Goal: Task Accomplishment & Management: Use online tool/utility

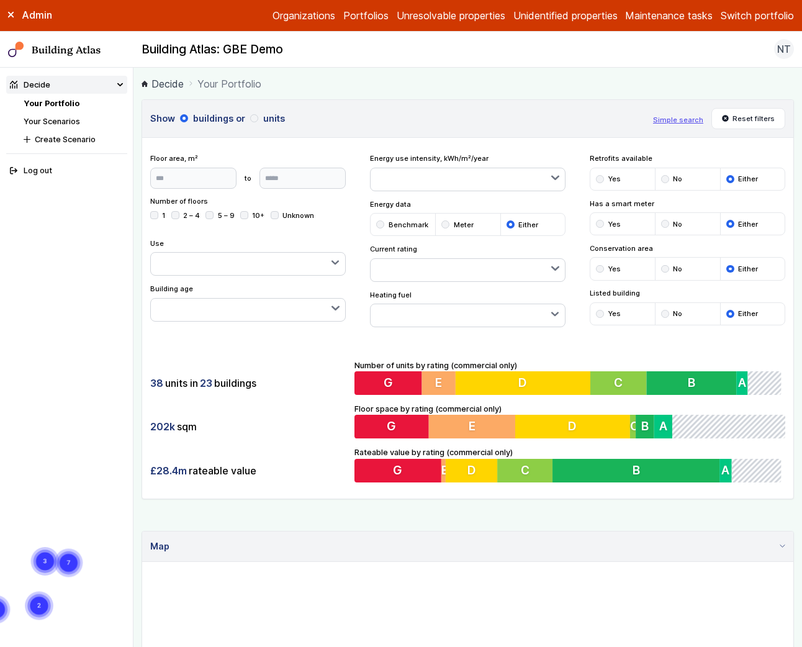
click at [446, 78] on ol "Decide Your Portfolio" at bounding box center [468, 84] width 653 height 16
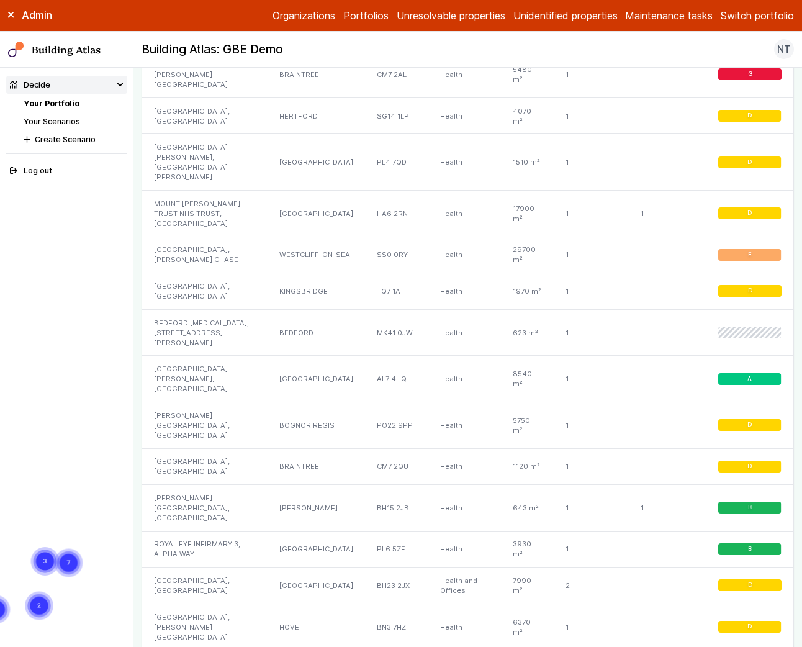
scroll to position [998, 0]
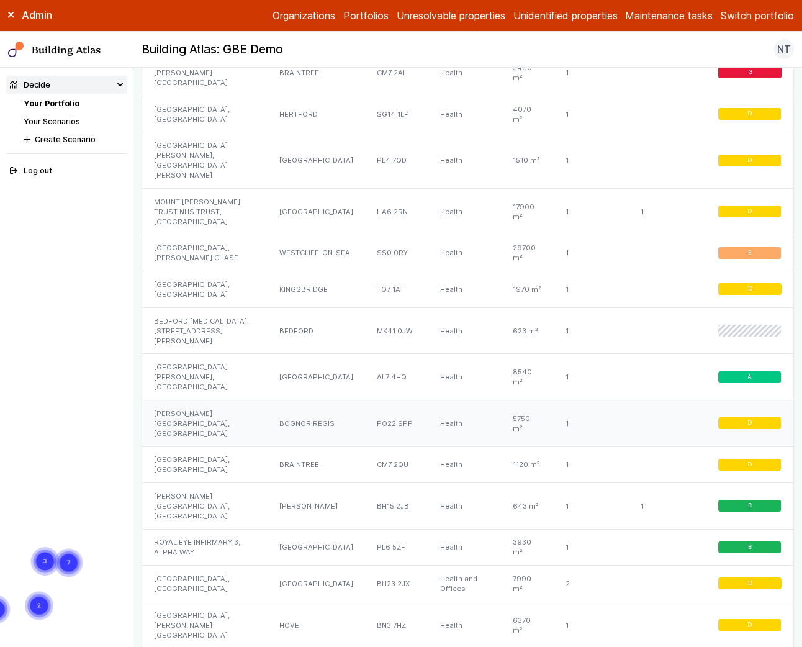
click at [184, 400] on div "[PERSON_NAME][GEOGRAPHIC_DATA], [GEOGRAPHIC_DATA]" at bounding box center [204, 423] width 125 height 47
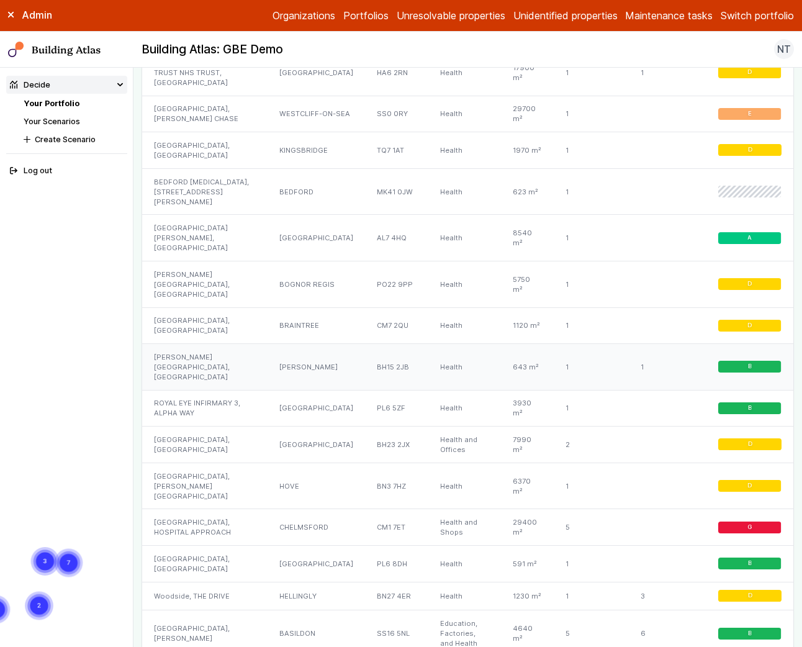
scroll to position [1144, 0]
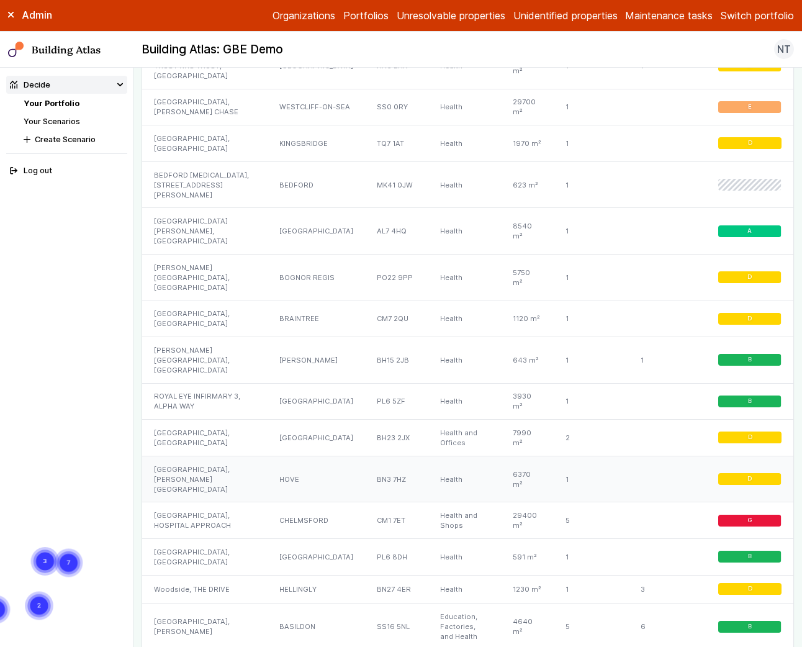
click at [178, 456] on div "MILL VIEW HOSPITAL, NEVILL AVENUE" at bounding box center [204, 479] width 125 height 47
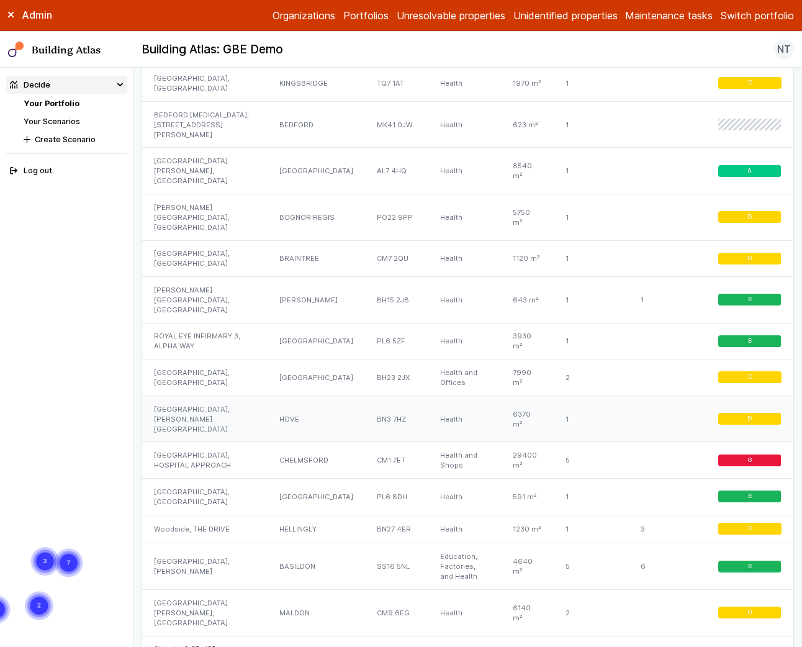
scroll to position [1214, 0]
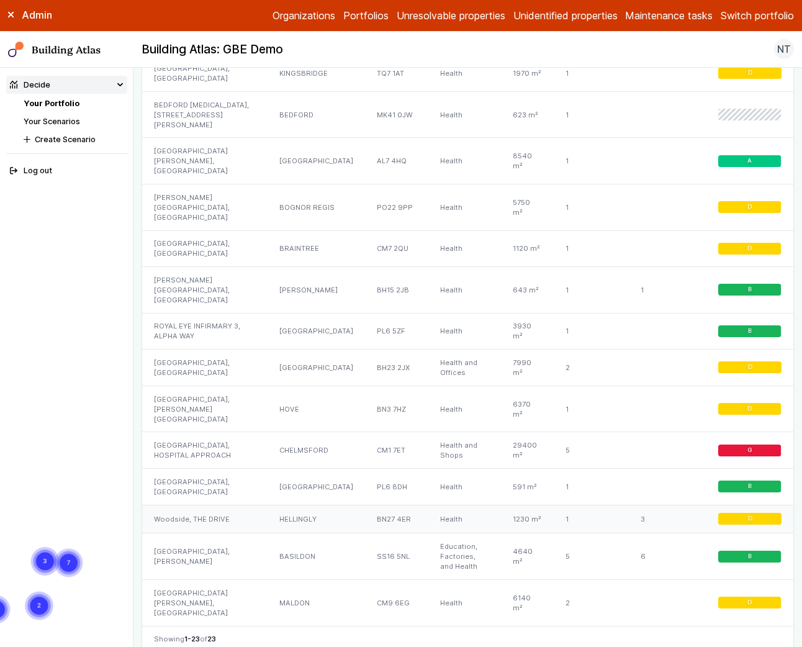
click at [183, 505] on div "Woodside, THE DRIVE" at bounding box center [204, 519] width 125 height 29
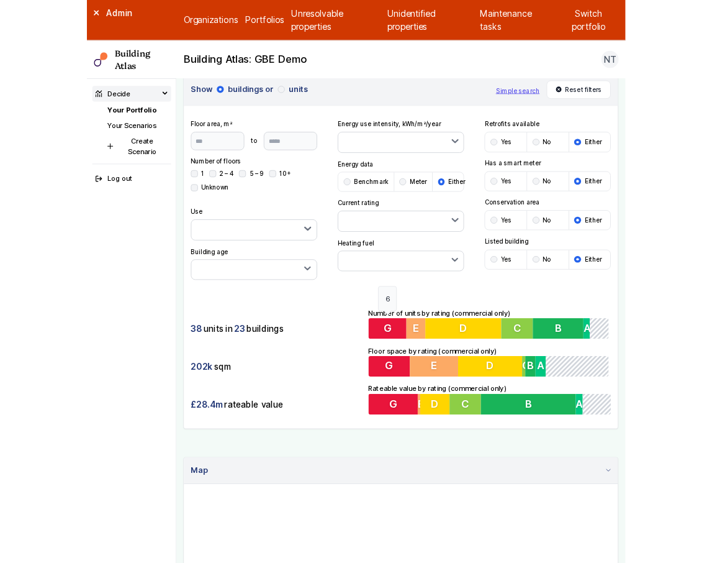
scroll to position [0, 0]
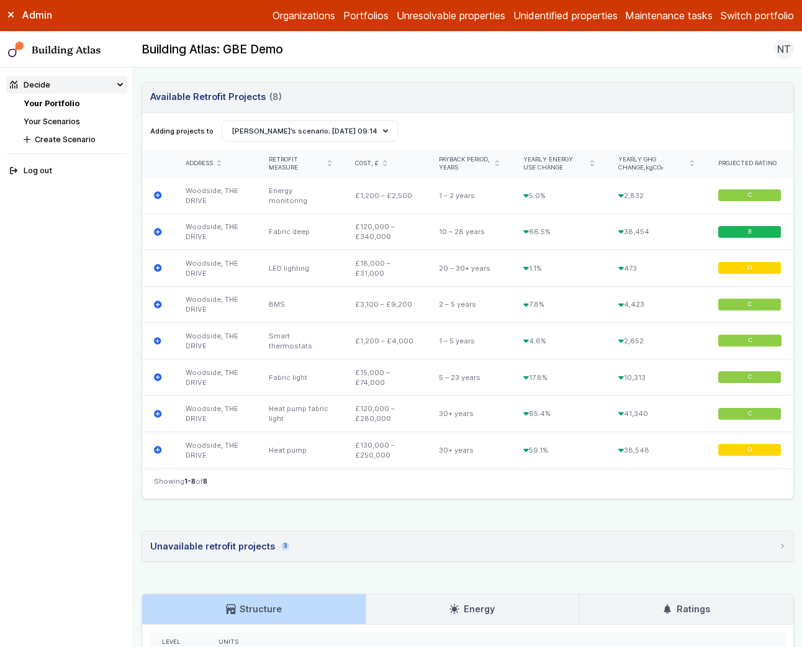
scroll to position [384, 0]
click at [248, 535] on summary "Unavailable retrofit projects 3" at bounding box center [467, 546] width 651 height 30
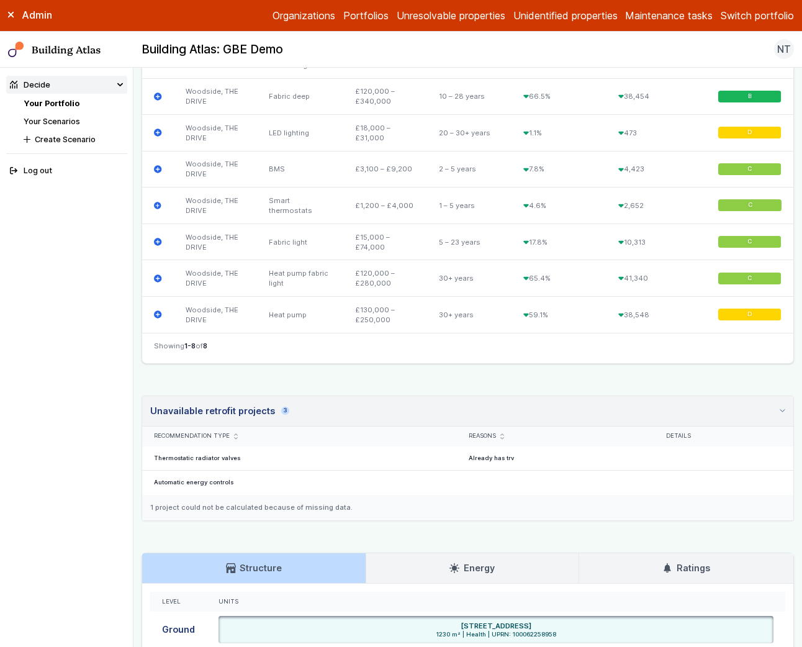
scroll to position [520, 0]
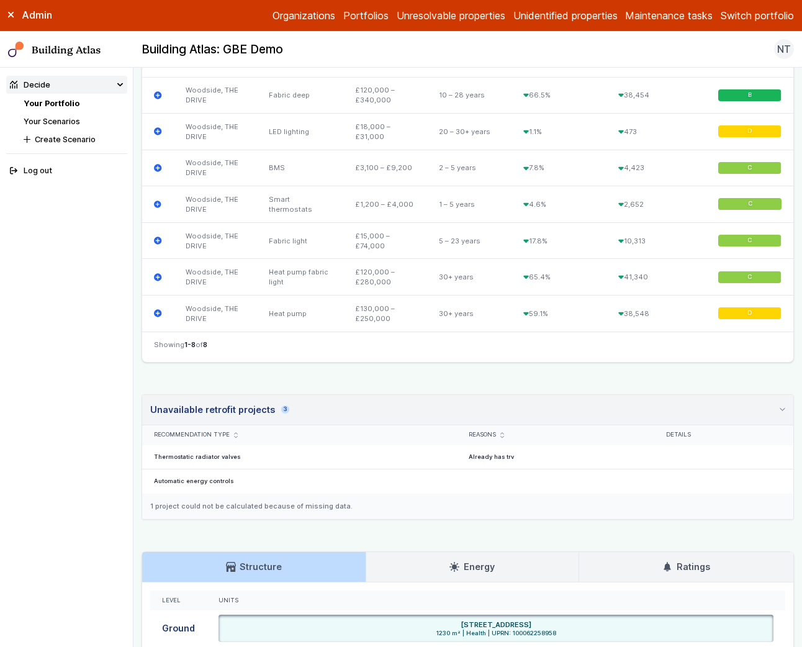
click at [255, 502] on div "1 project could not be calculated because of missing data." at bounding box center [467, 507] width 651 height 26
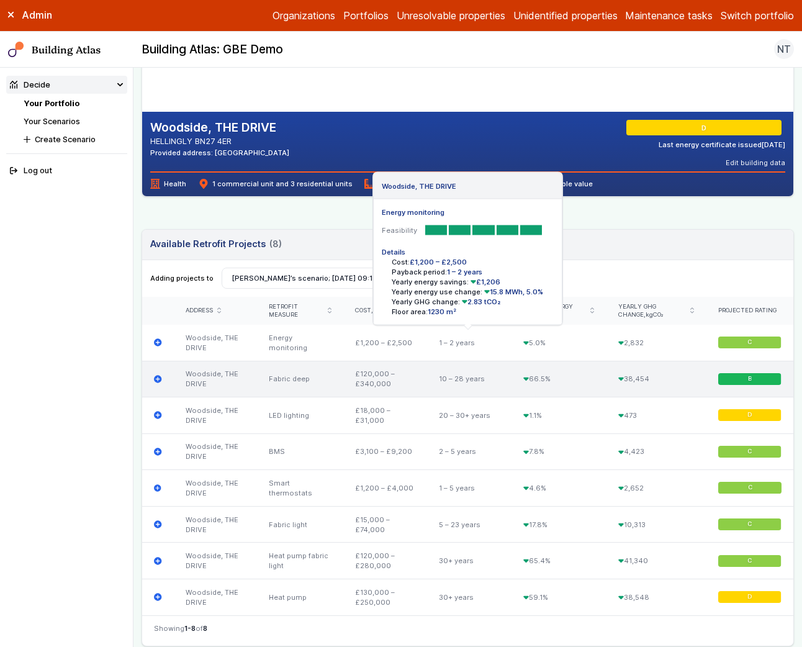
scroll to position [66, 0]
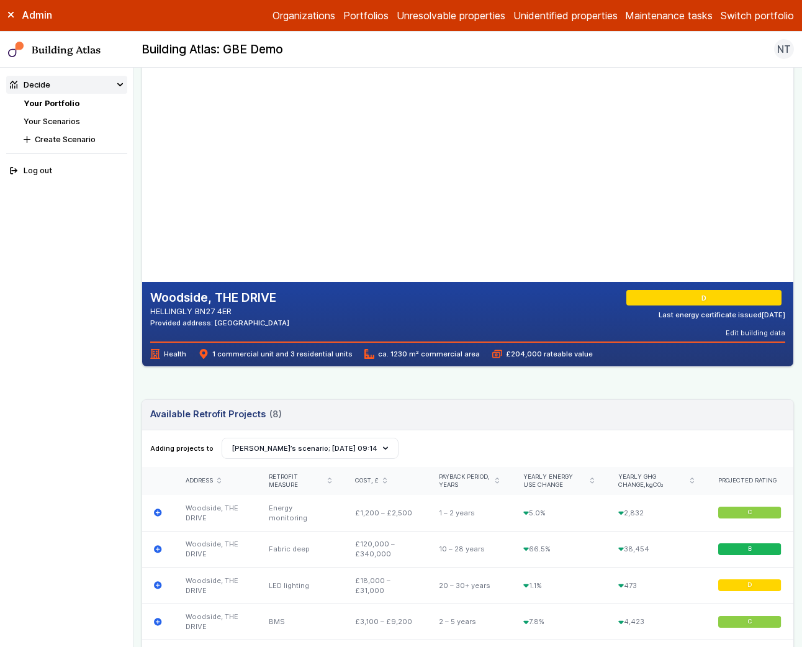
drag, startPoint x: 302, startPoint y: 206, endPoint x: 326, endPoint y: 207, distance: 23.7
click at [142, 207] on gmp-map-3d at bounding box center [142, 158] width 0 height 248
drag, startPoint x: 284, startPoint y: 215, endPoint x: 319, endPoint y: 227, distance: 36.3
click at [142, 227] on gmp-map-3d at bounding box center [142, 158] width 0 height 248
drag, startPoint x: 353, startPoint y: 142, endPoint x: 251, endPoint y: 131, distance: 101.8
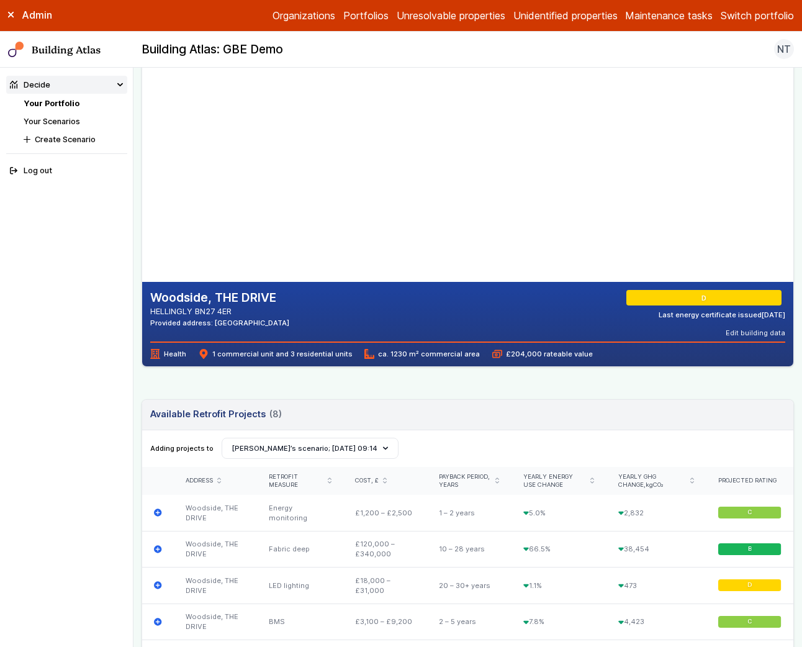
click at [142, 131] on gmp-map-3d at bounding box center [142, 158] width 0 height 248
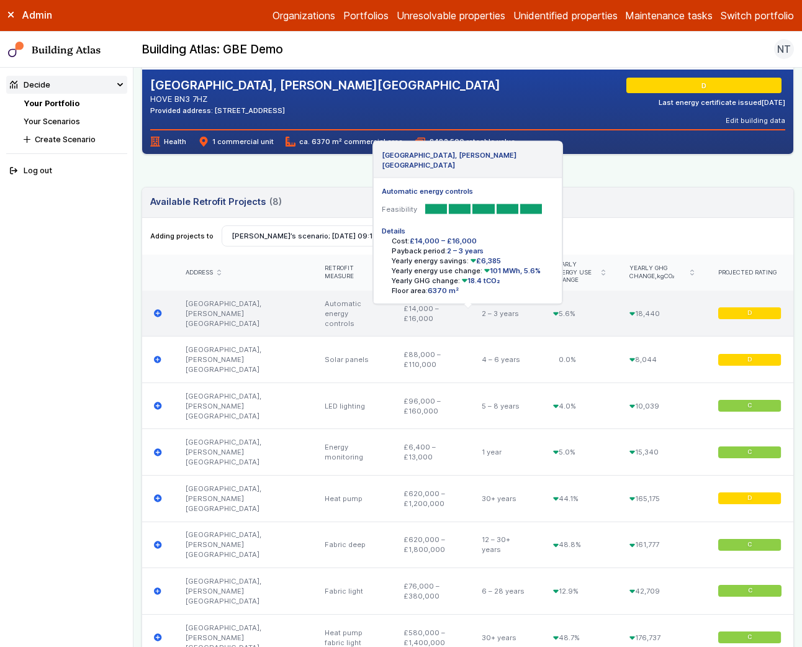
scroll to position [296, 0]
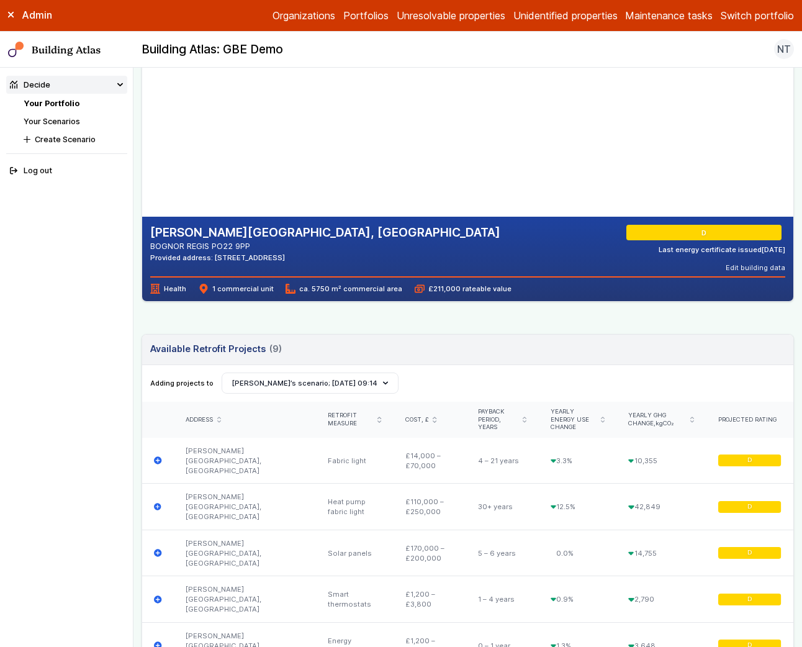
scroll to position [412, 0]
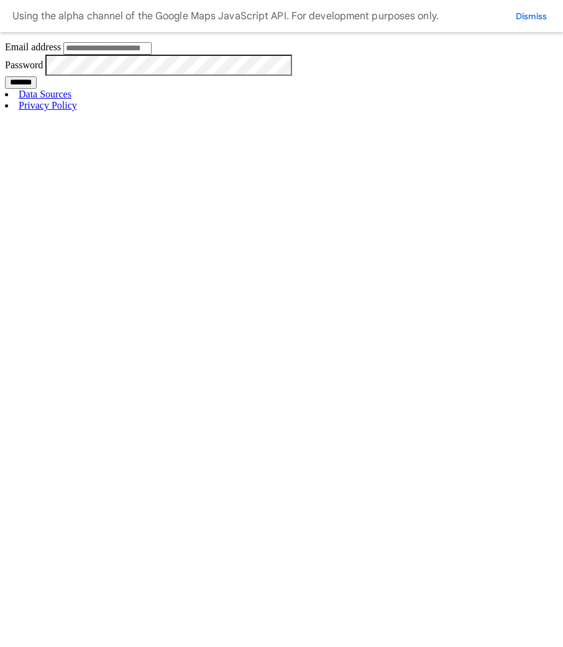
click at [152, 55] on input "Email address" at bounding box center [107, 48] width 88 height 12
type input "**********"
click at [37, 89] on input "*******" at bounding box center [21, 82] width 32 height 12
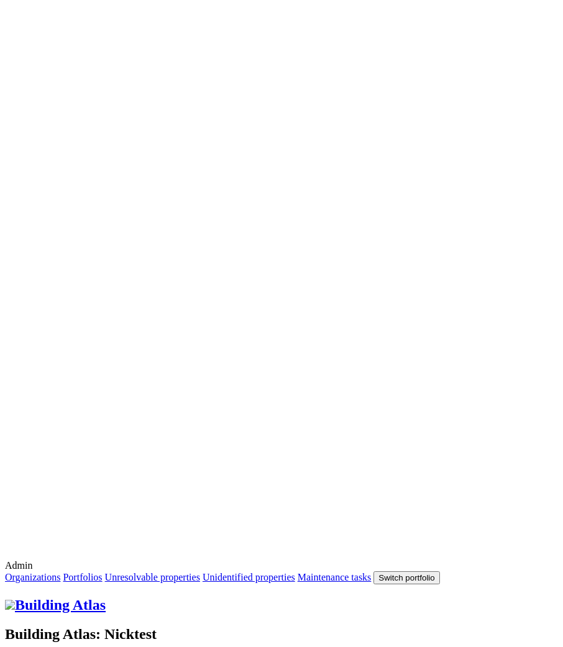
click at [0, 0] on button "Log out" at bounding box center [0, 0] width 0 height 0
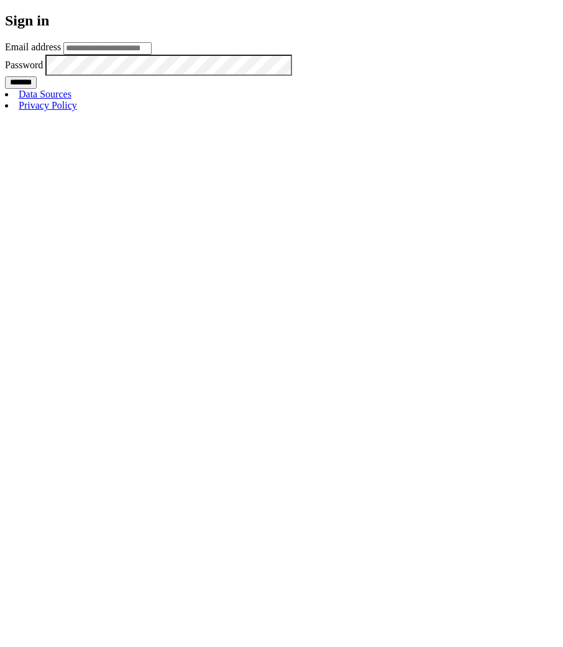
type input "**********"
click at [37, 89] on input "*******" at bounding box center [21, 82] width 32 height 12
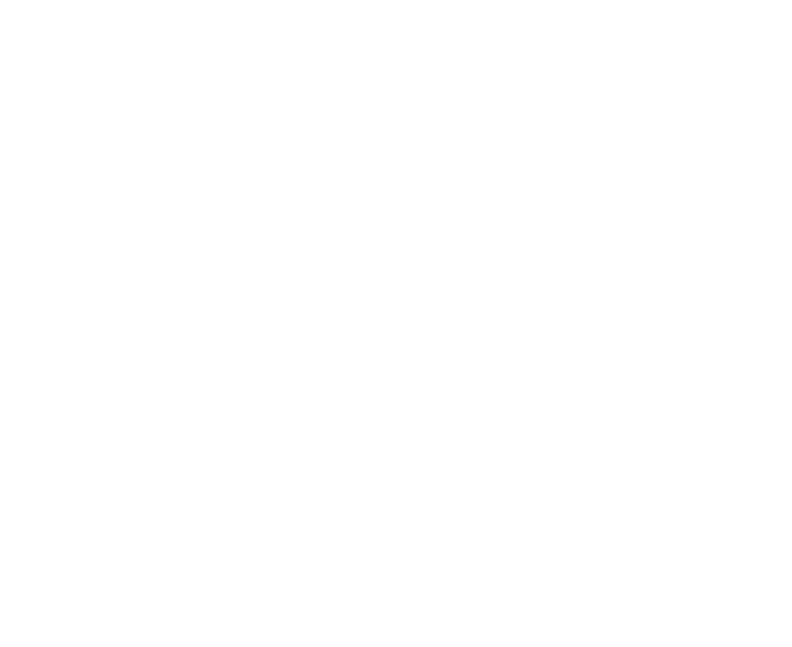
click at [0, 0] on button "GP surgeries" at bounding box center [0, 0] width 0 height 0
click at [0, 0] on span "Gas" at bounding box center [0, 0] width 0 height 0
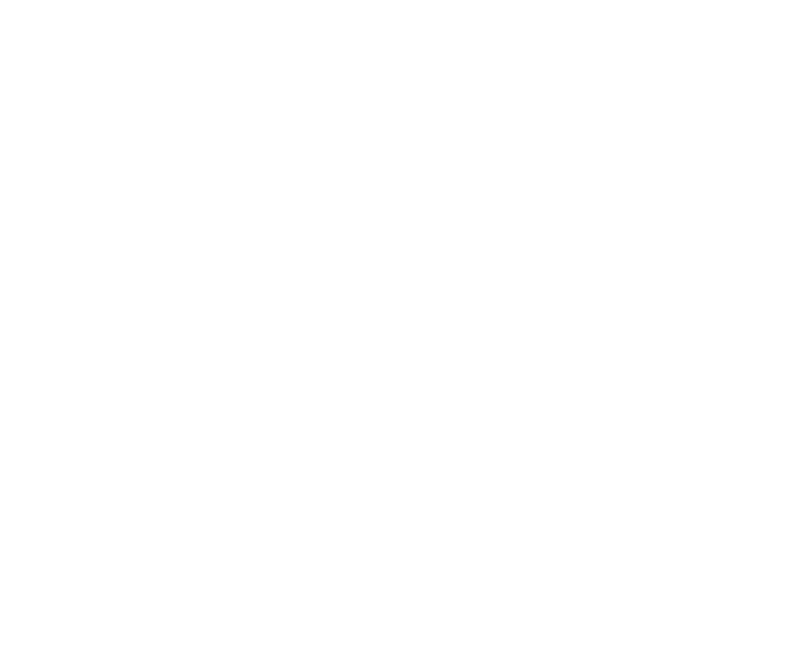
click at [0, 0] on span "Gas" at bounding box center [0, 0] width 0 height 0
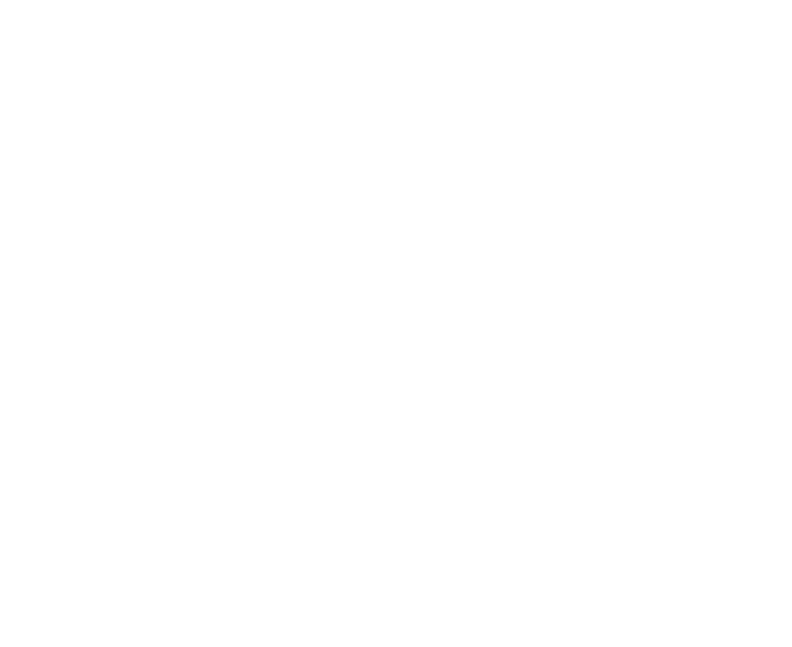
scroll to position [307, 0]
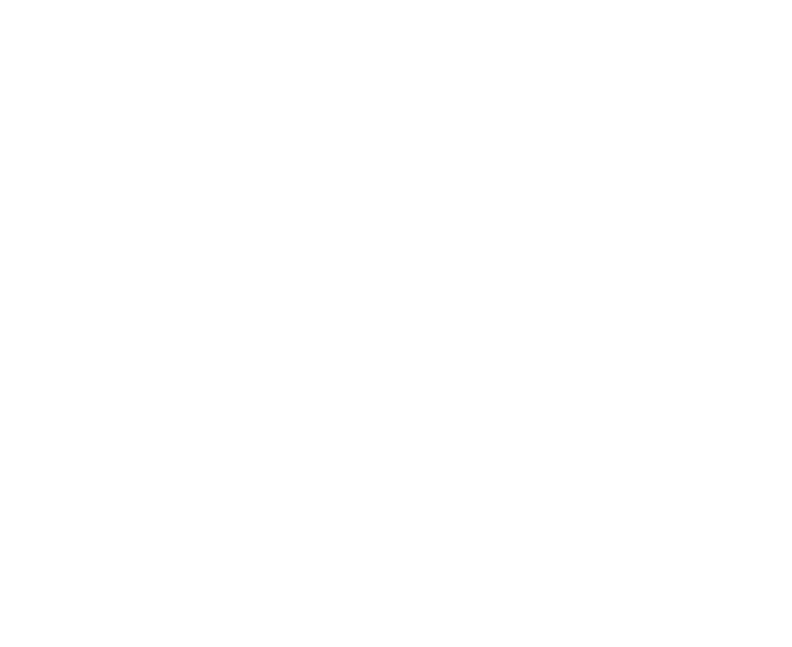
click at [0, 0] on button "King's Cross" at bounding box center [0, 0] width 0 height 0
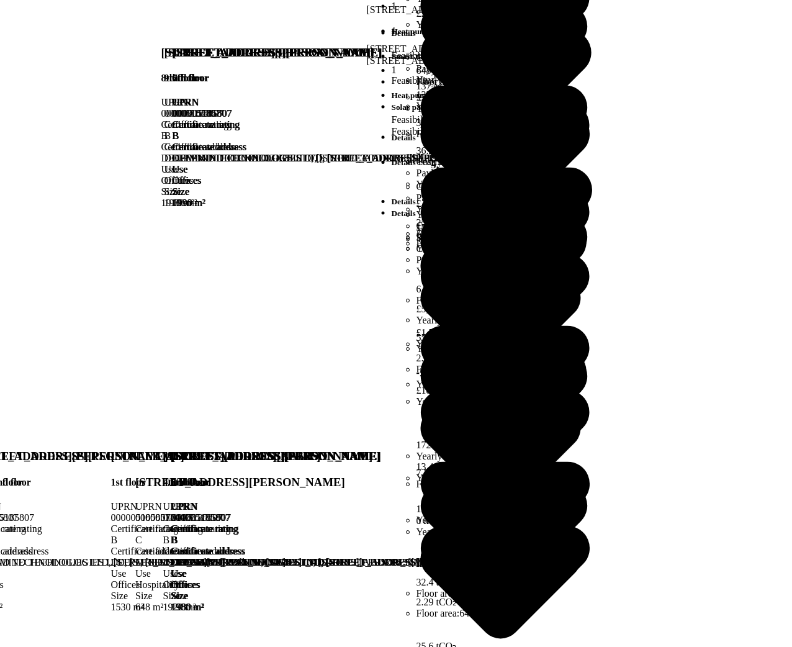
scroll to position [1027, 0]
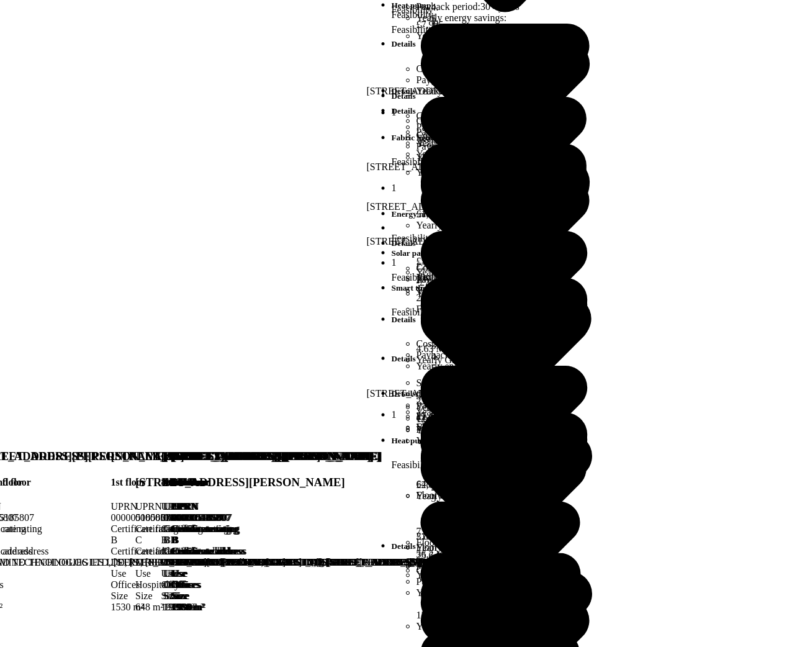
scroll to position [0, 0]
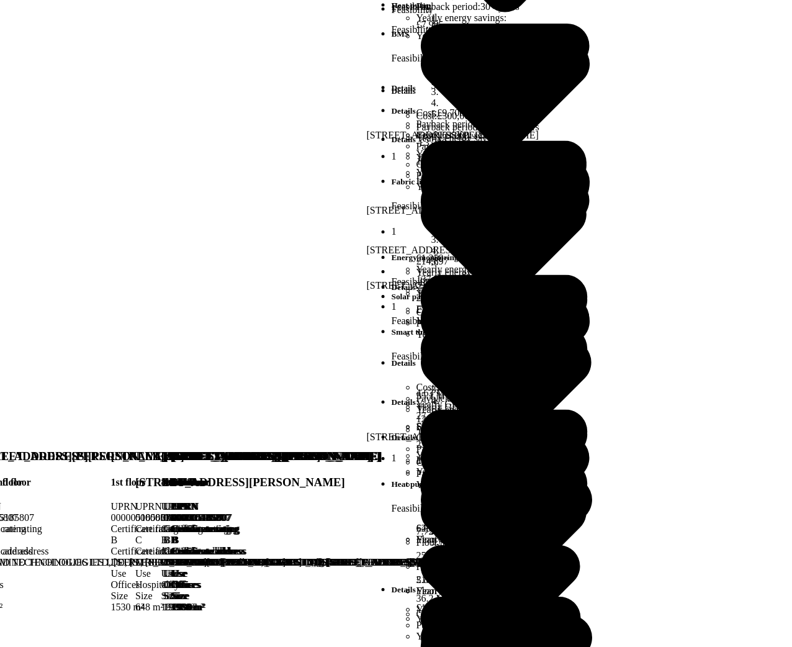
click at [0, 0] on button "GP surgeries" at bounding box center [0, 0] width 0 height 0
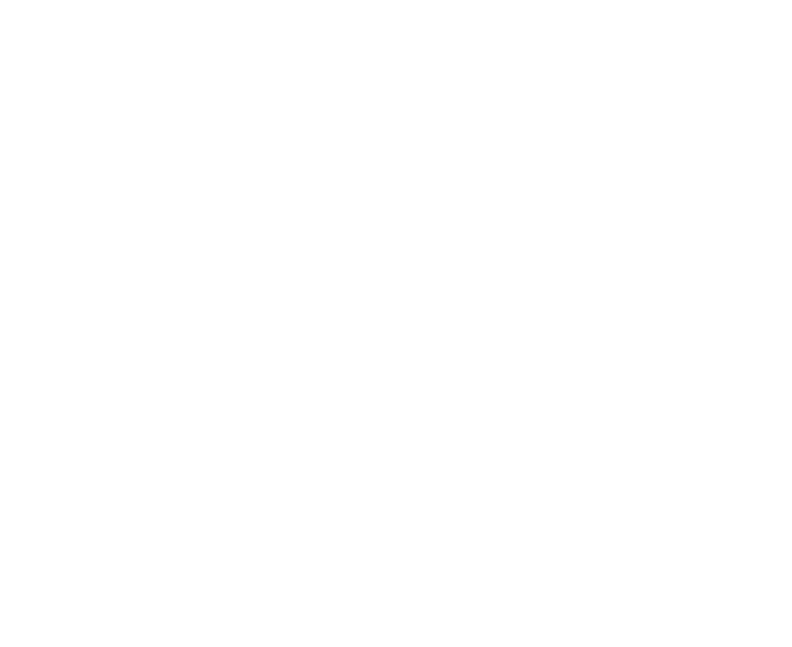
click at [0, 0] on button "PRS new property testing" at bounding box center [0, 0] width 0 height 0
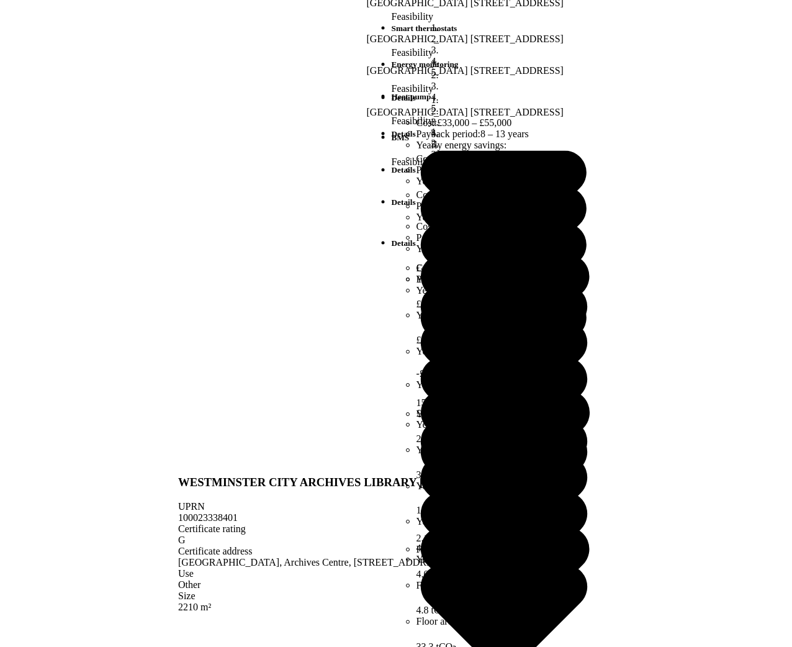
click at [0, 0] on button "Nottingham schools" at bounding box center [0, 0] width 0 height 0
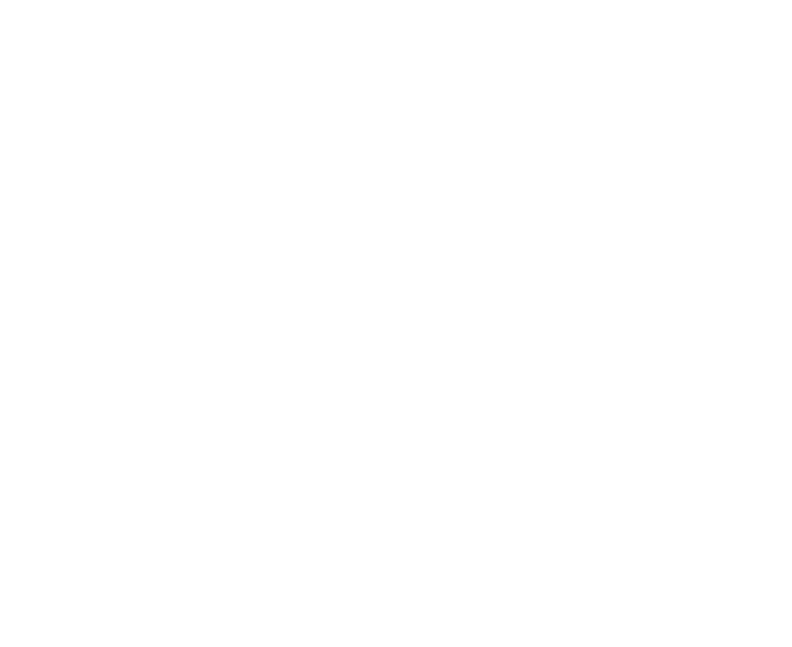
scroll to position [1046, 0]
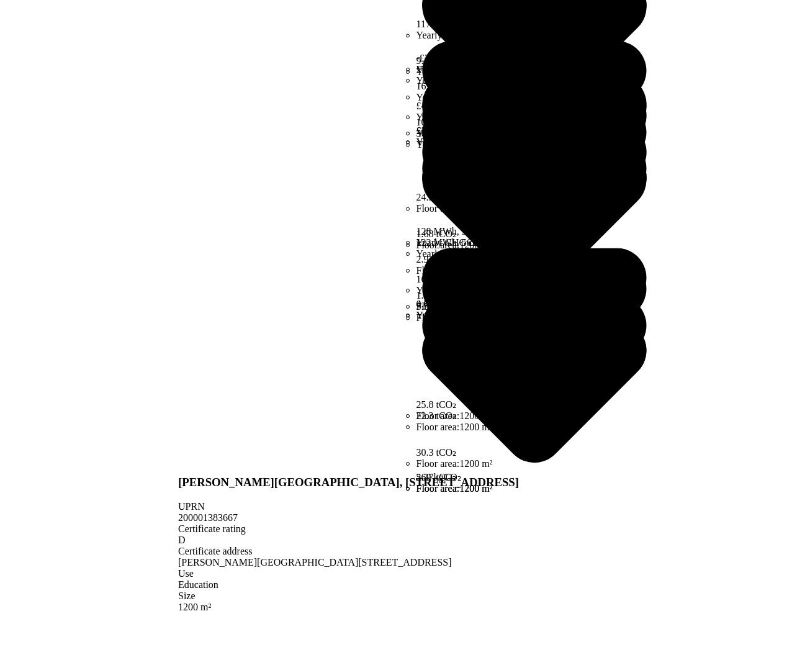
scroll to position [135, 0]
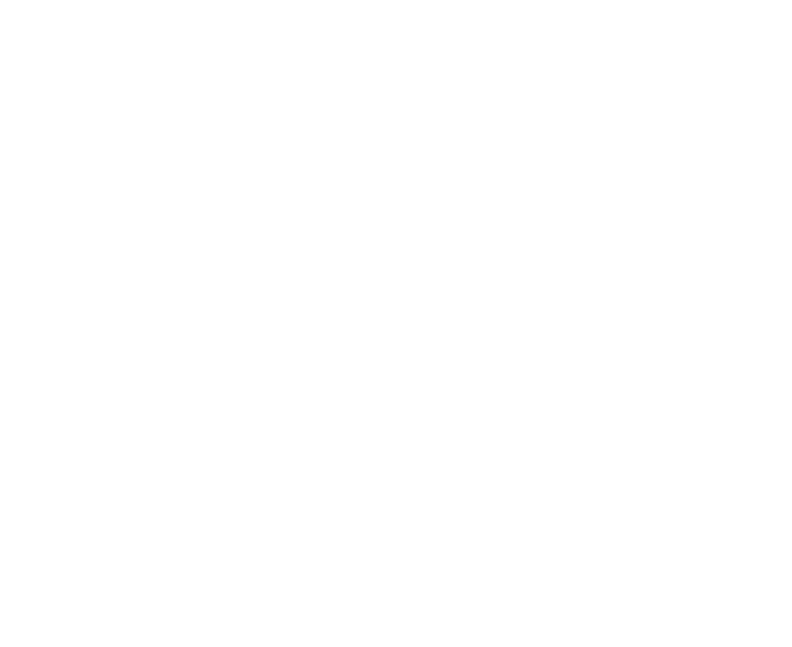
scroll to position [625, 0]
type input "***"
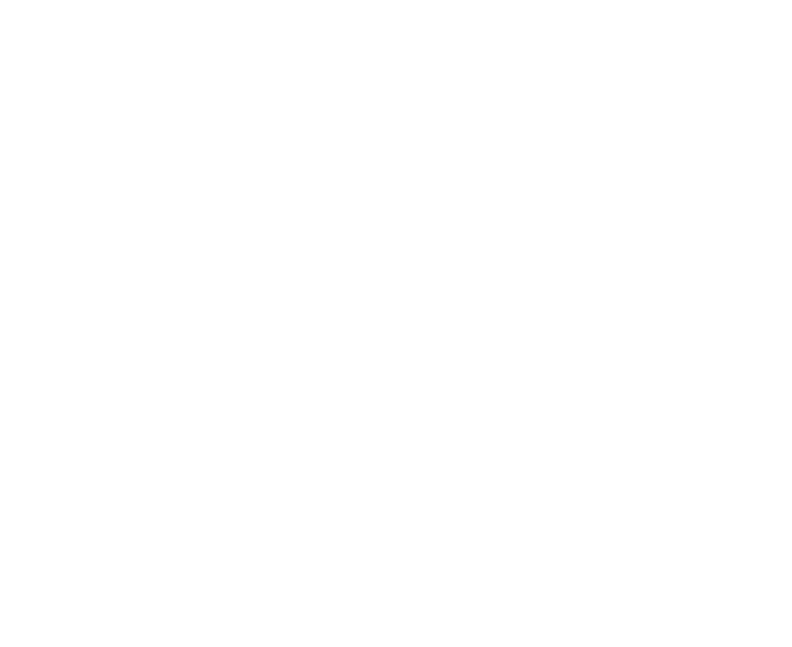
type input "***"
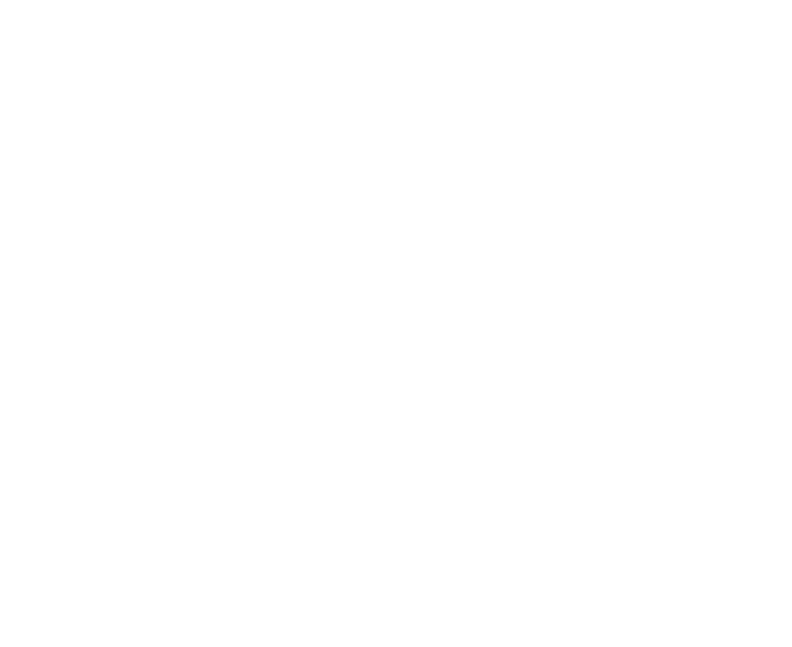
scroll to position [655, 0]
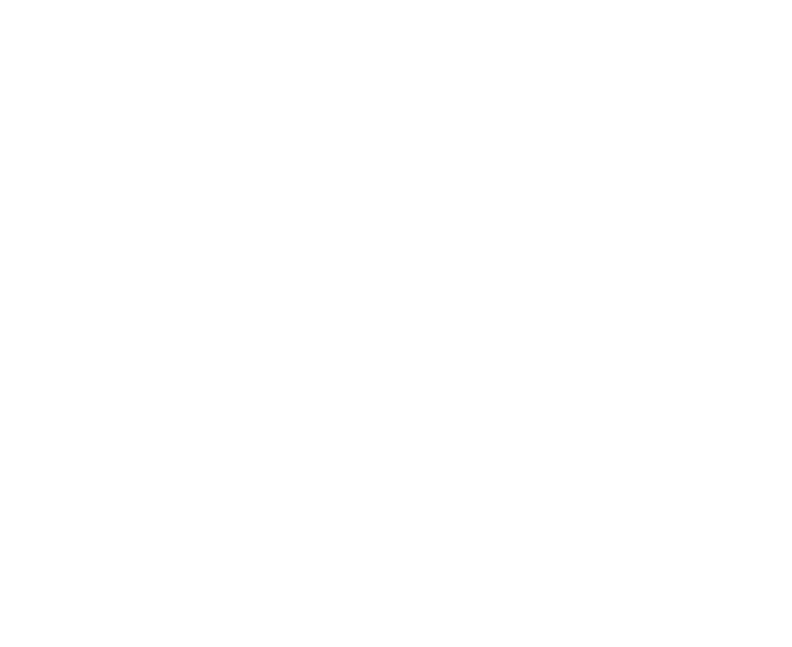
click at [0, 0] on button "Nicktest" at bounding box center [0, 0] width 0 height 0
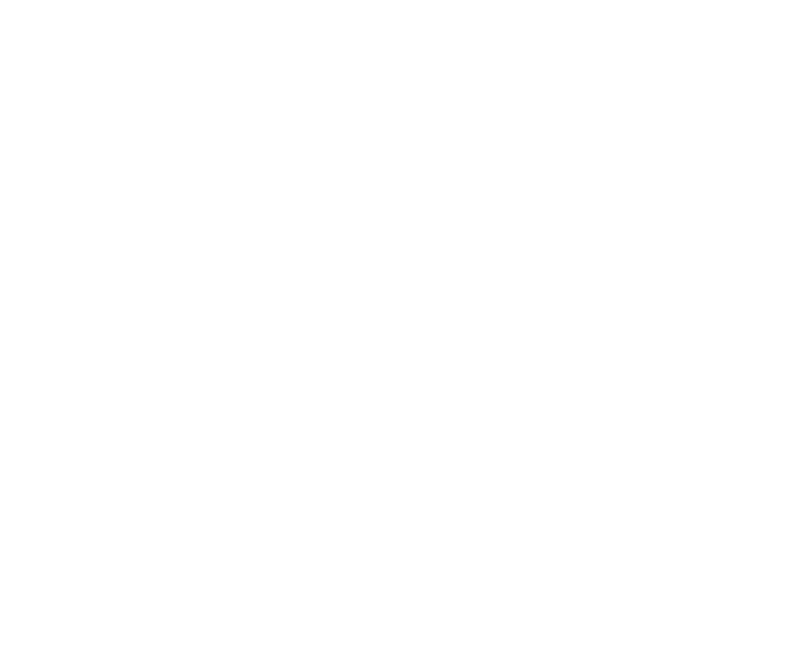
scroll to position [7, 0]
type input "*********"
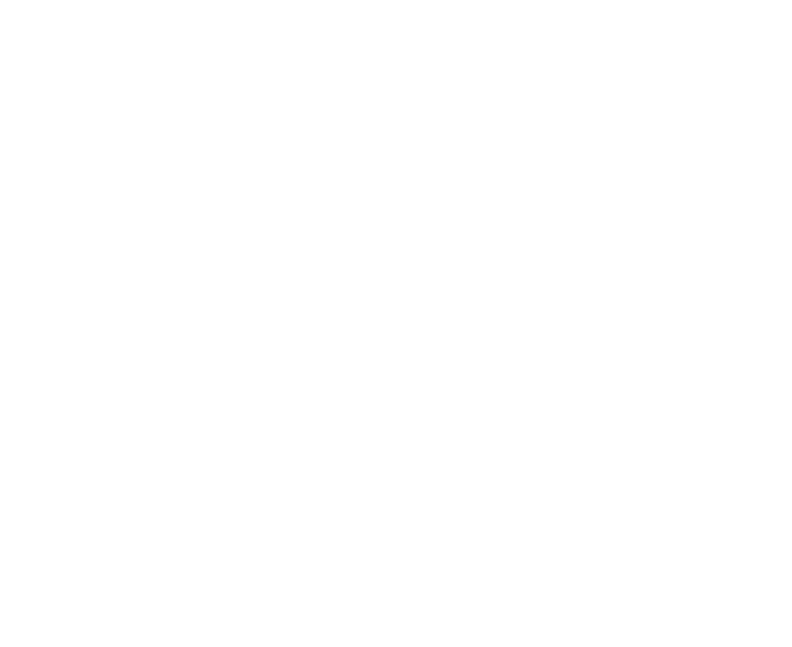
select select "**********"
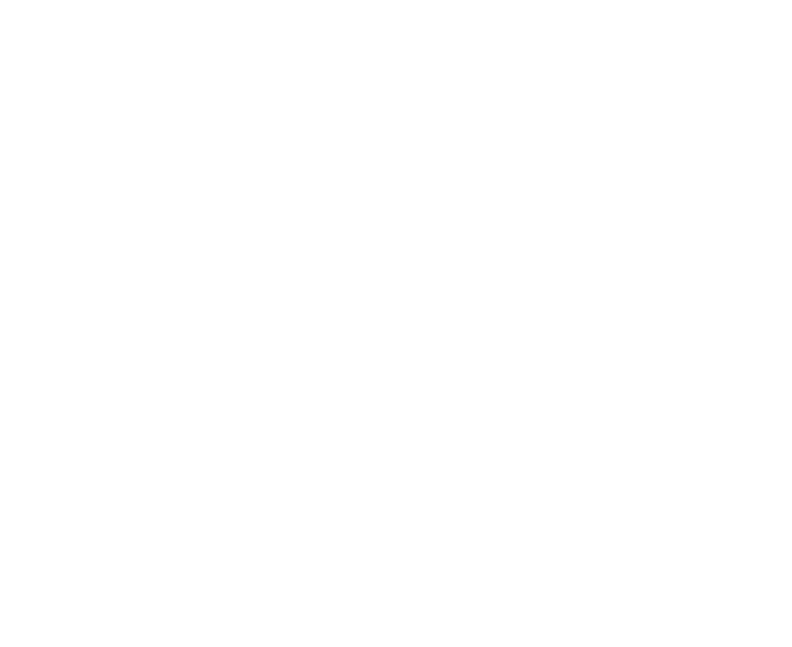
click at [0, 0] on button "[PERSON_NAME]-Sept" at bounding box center [0, 0] width 0 height 0
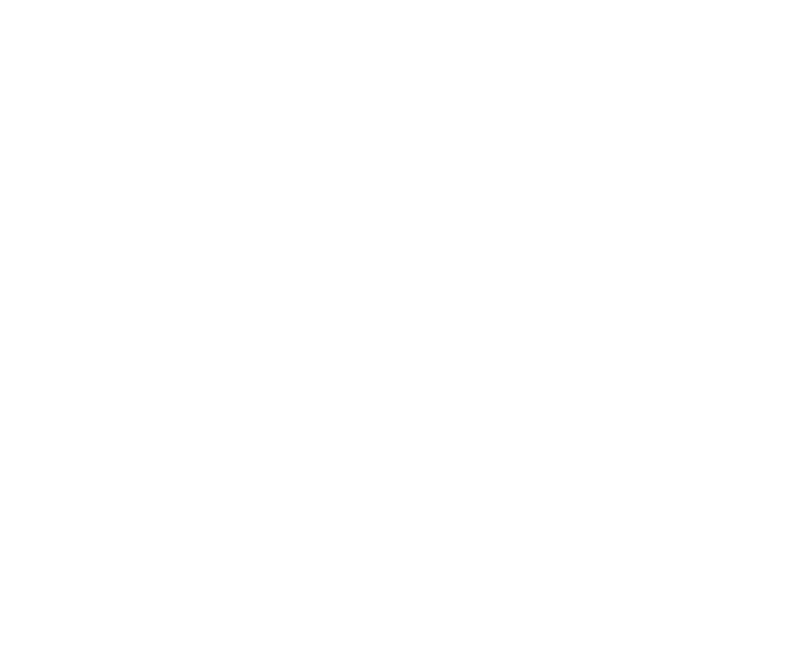
type input "*******"
type input "*"
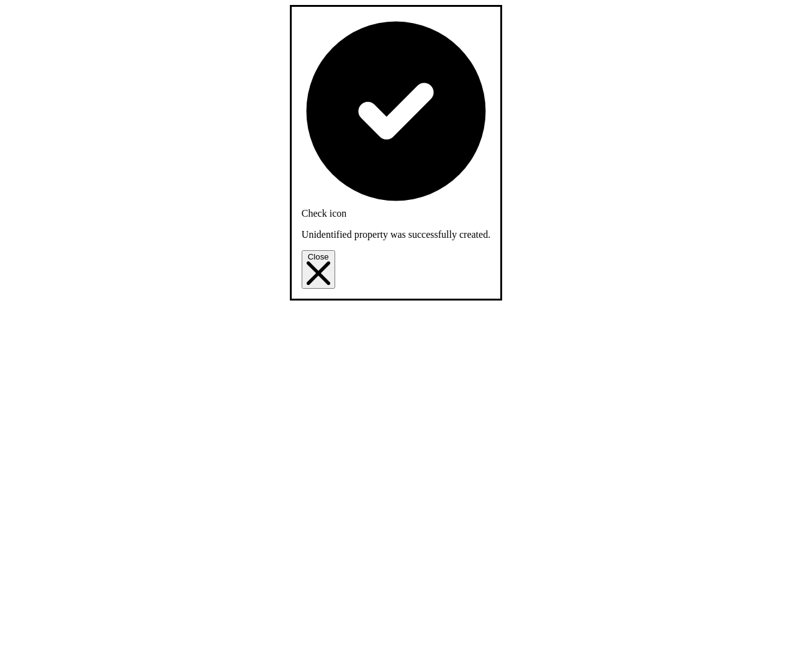
select select "***"
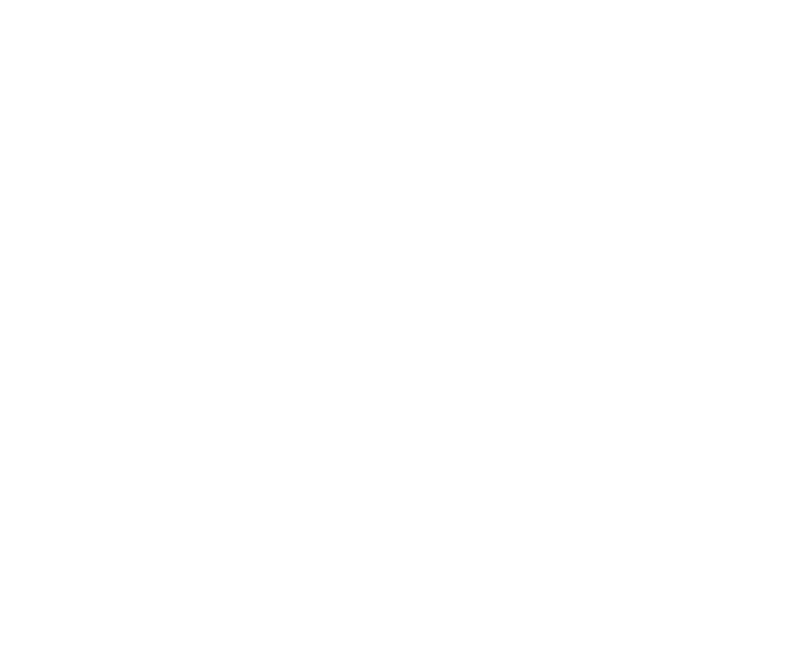
scroll to position [363, 0]
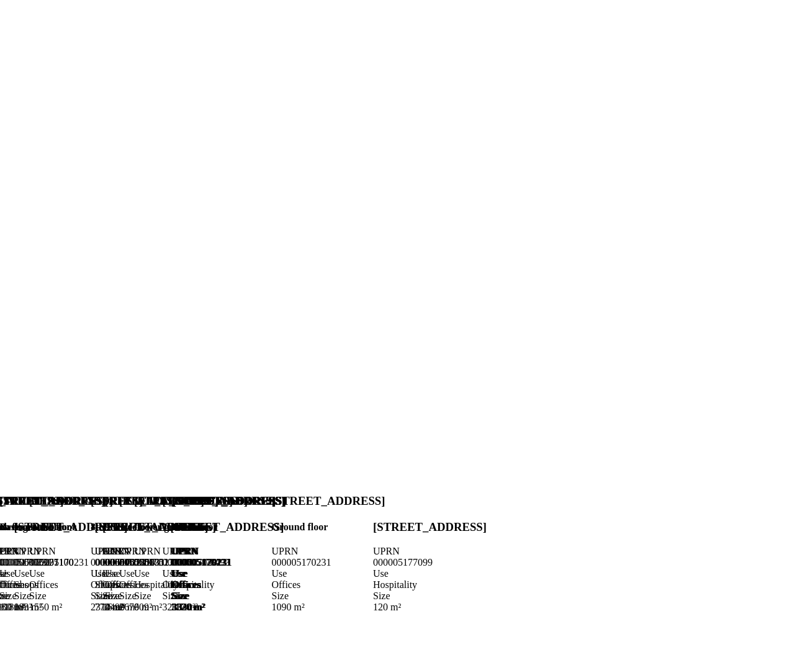
scroll to position [237, 0]
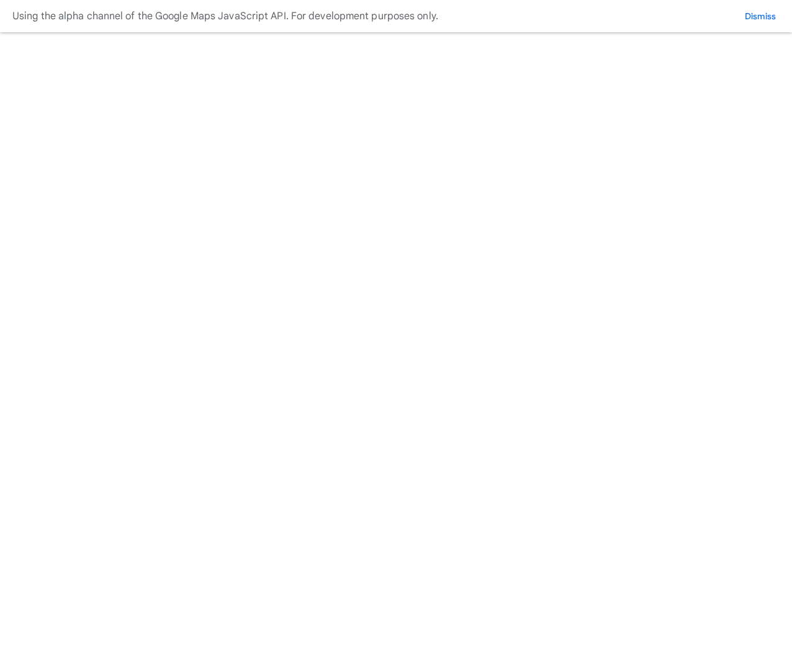
scroll to position [122, 0]
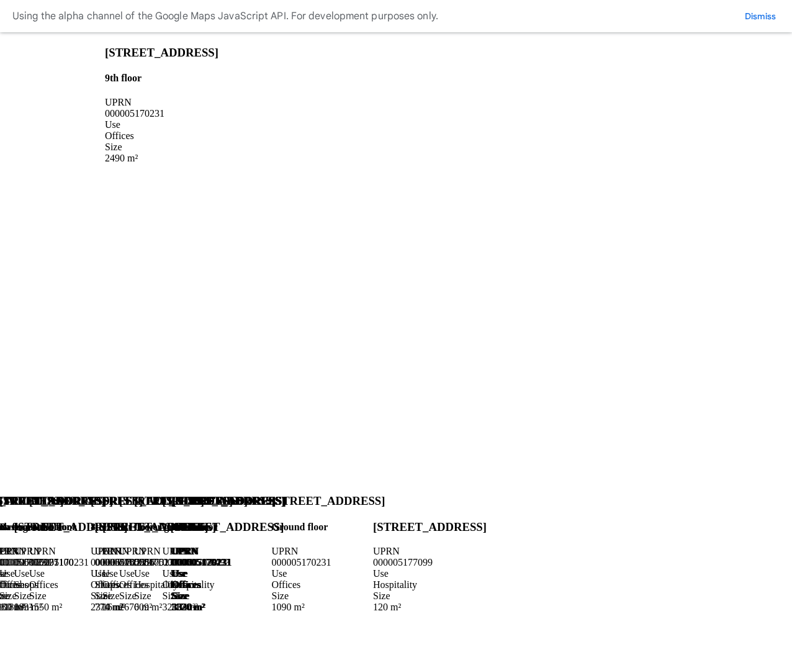
scroll to position [193, 0]
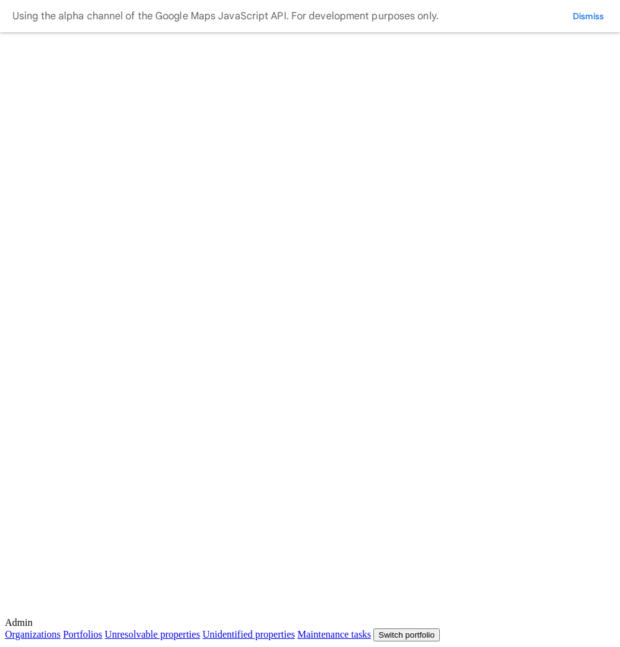
click at [439, 628] on button "Switch portfolio" at bounding box center [406, 634] width 66 height 13
click at [0, 0] on button "GP surgeries" at bounding box center [0, 0] width 0 height 0
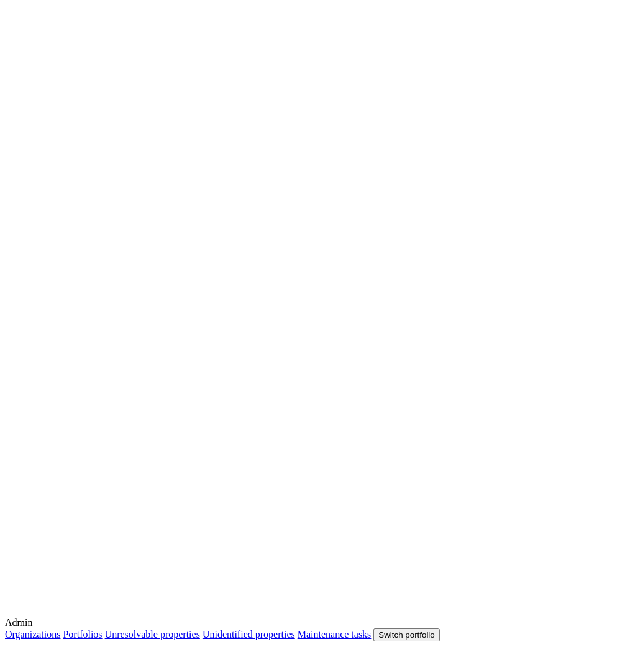
scroll to position [735, 0]
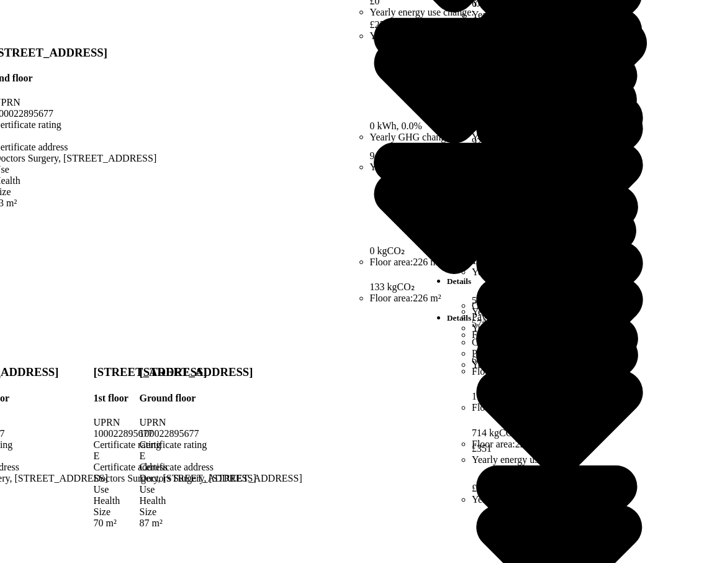
scroll to position [1050, 0]
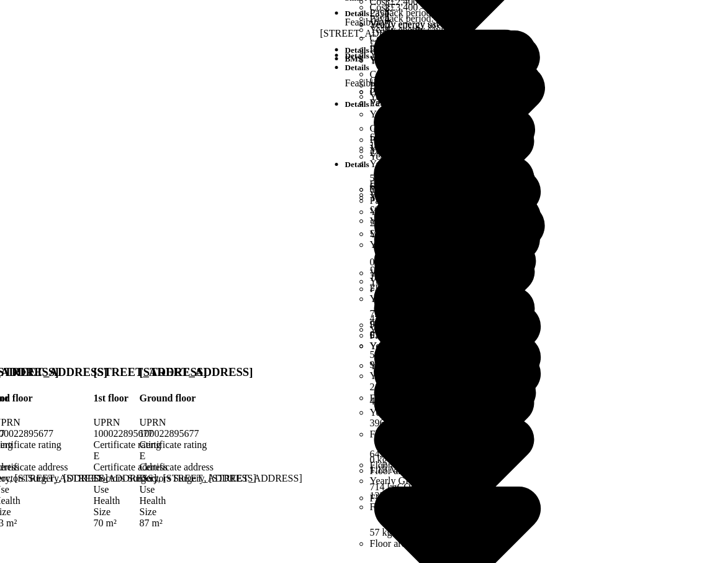
scroll to position [385, 0]
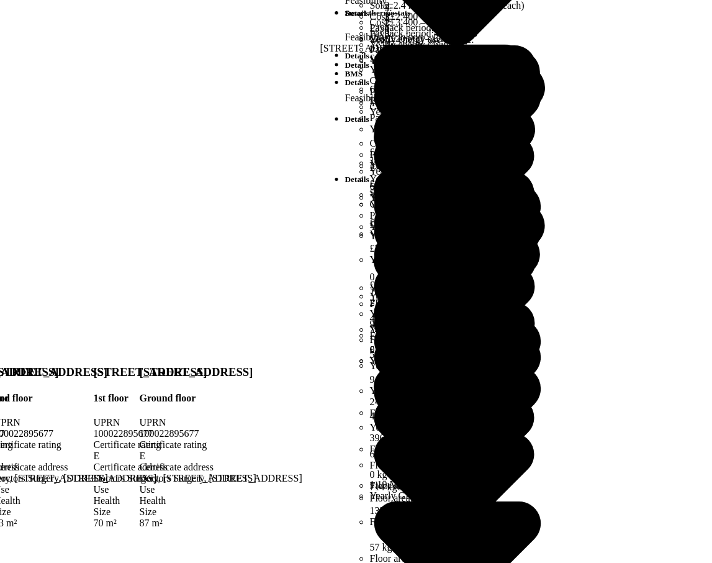
click at [0, 0] on button "Create Scenario" at bounding box center [0, 0] width 0 height 0
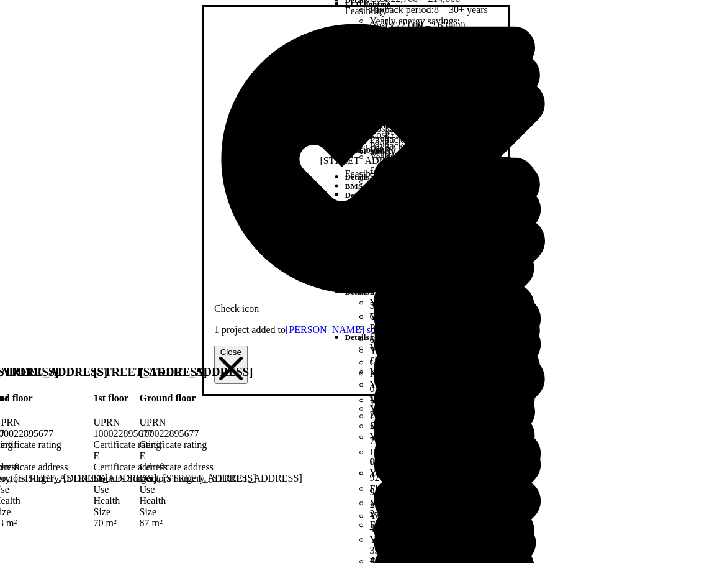
scroll to position [278, 0]
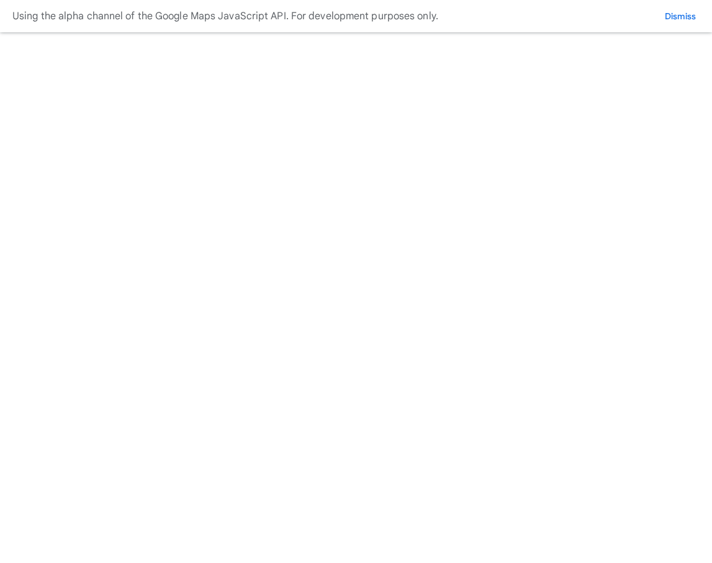
scroll to position [148, 0]
click at [0, 0] on button "[PERSON_NAME]-Sept" at bounding box center [0, 0] width 0 height 0
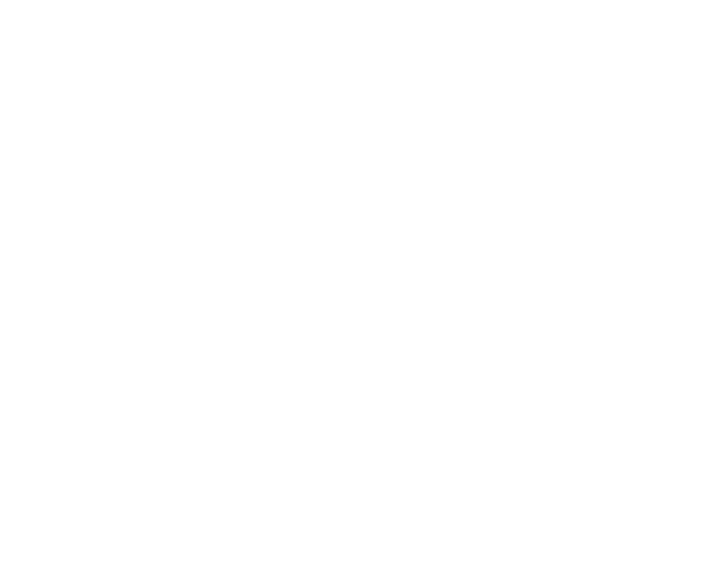
scroll to position [457, 0]
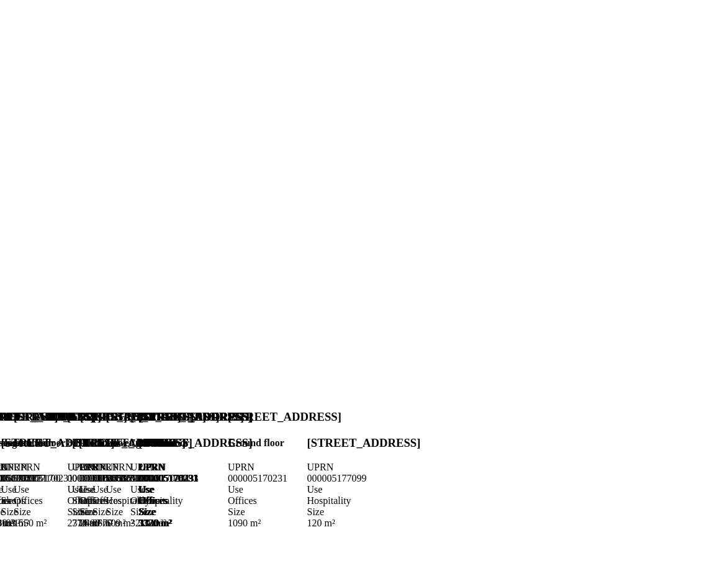
scroll to position [134, 0]
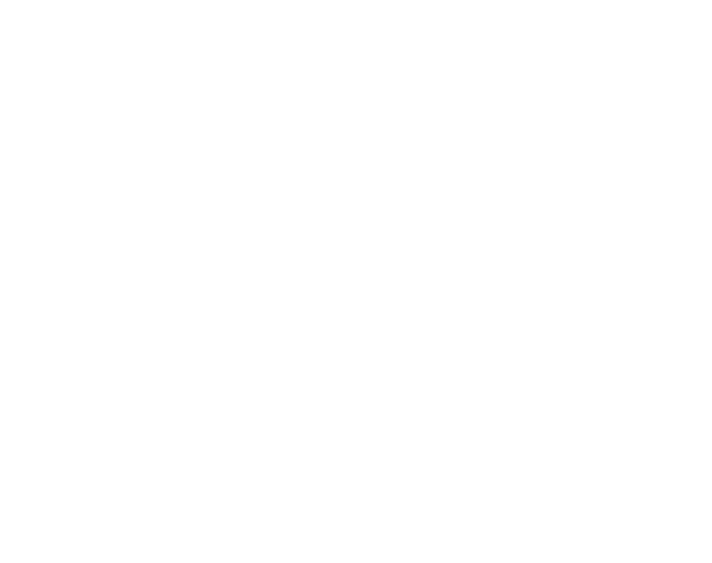
click at [0, 0] on button "GP surgeries" at bounding box center [0, 0] width 0 height 0
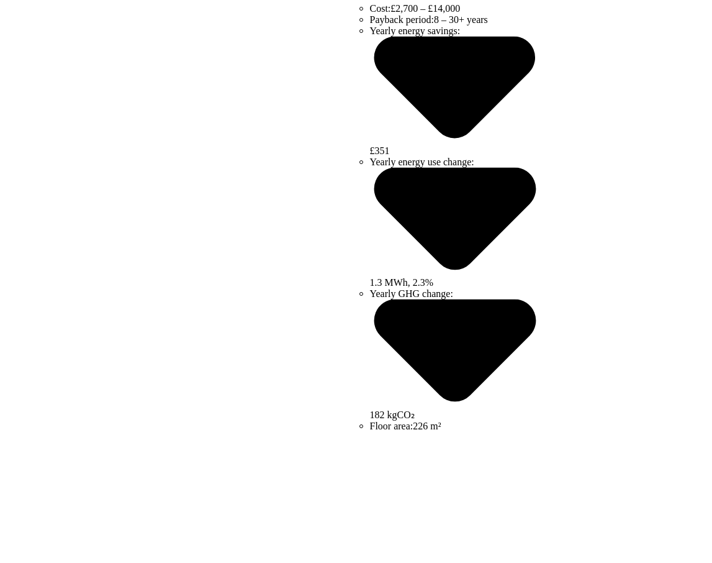
scroll to position [65, 0]
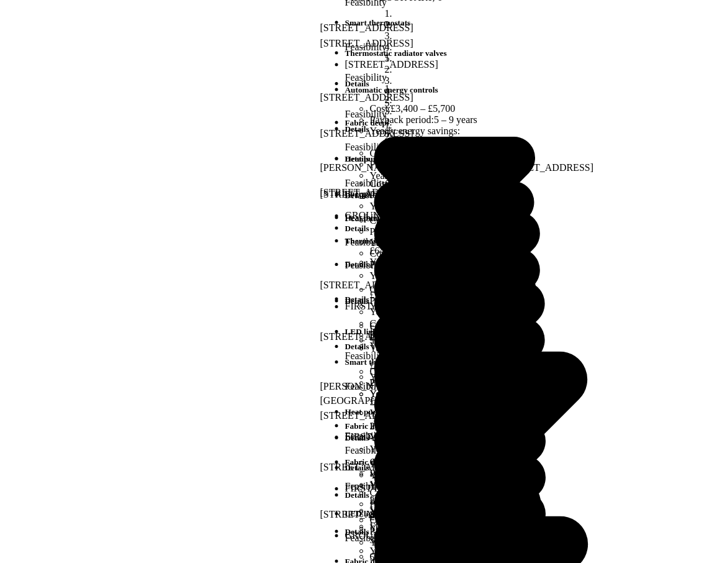
scroll to position [0, 0]
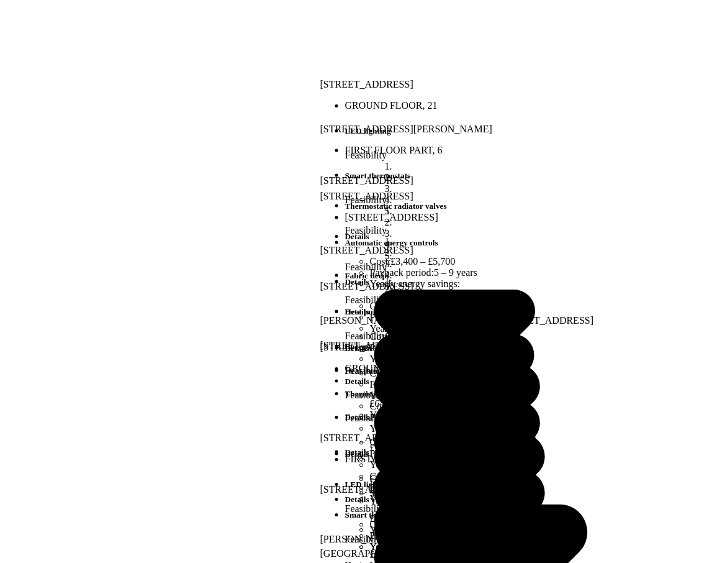
click at [0, 0] on button "Delete" at bounding box center [0, 0] width 0 height 0
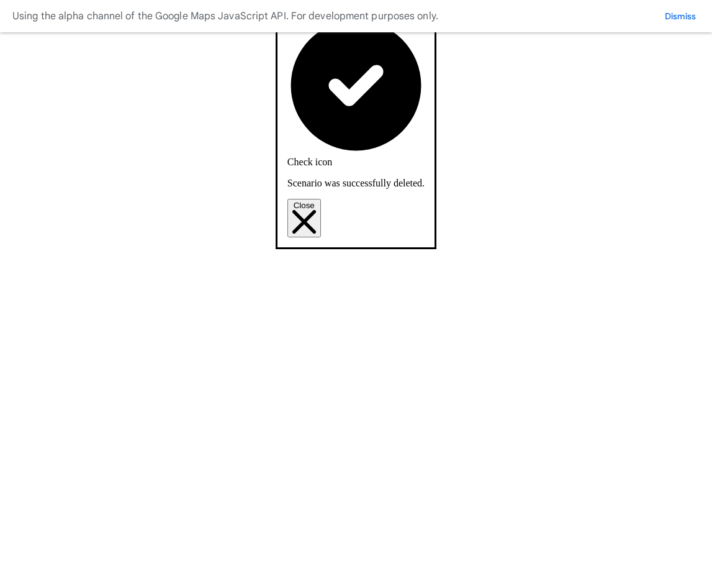
scroll to position [2601, 0]
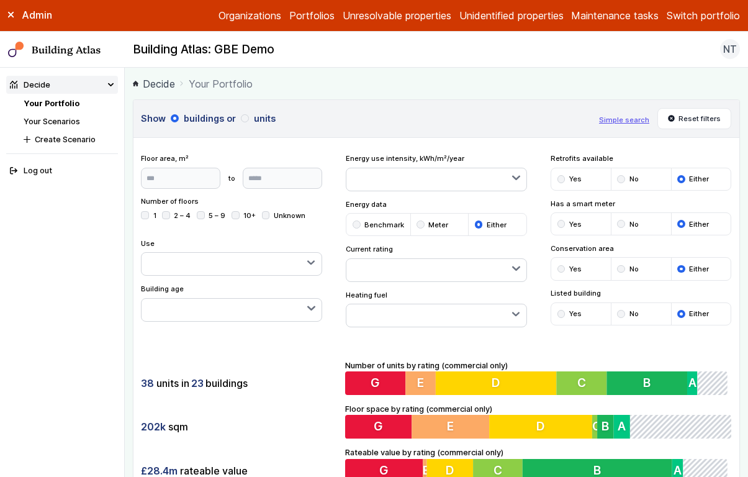
click at [479, 19] on link "Unidentified properties" at bounding box center [511, 15] width 104 height 15
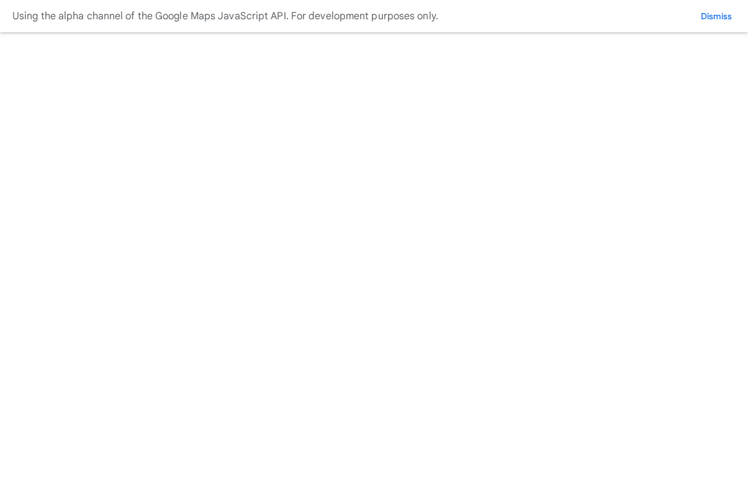
scroll to position [228, 0]
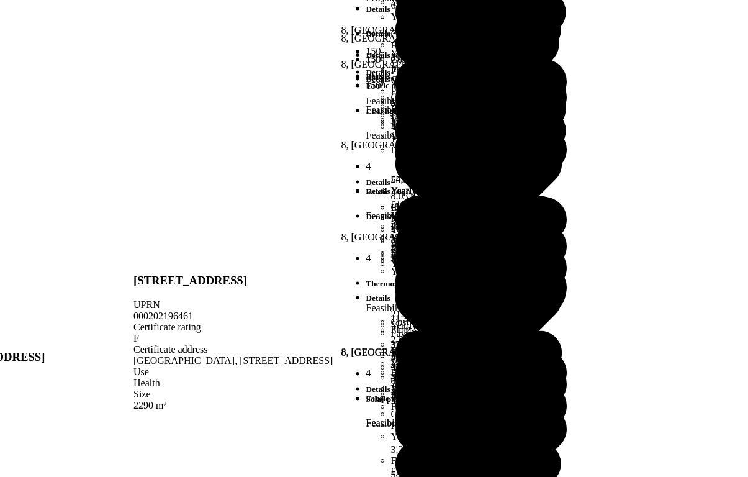
scroll to position [285, 0]
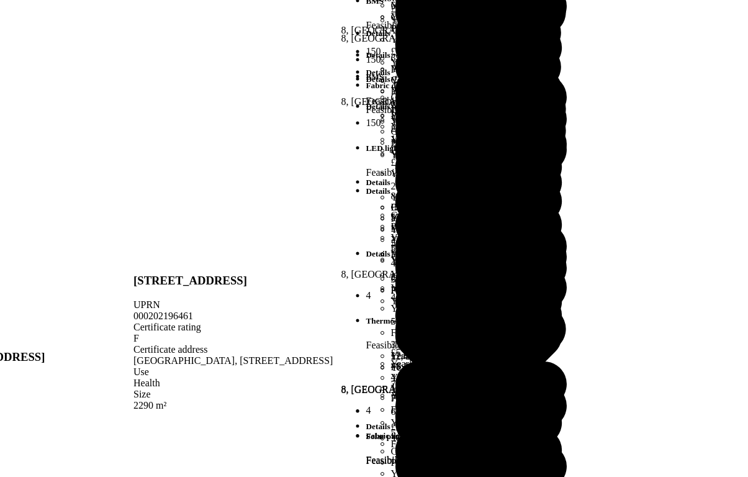
click at [0, 0] on button "[PERSON_NAME]-Sept" at bounding box center [0, 0] width 0 height 0
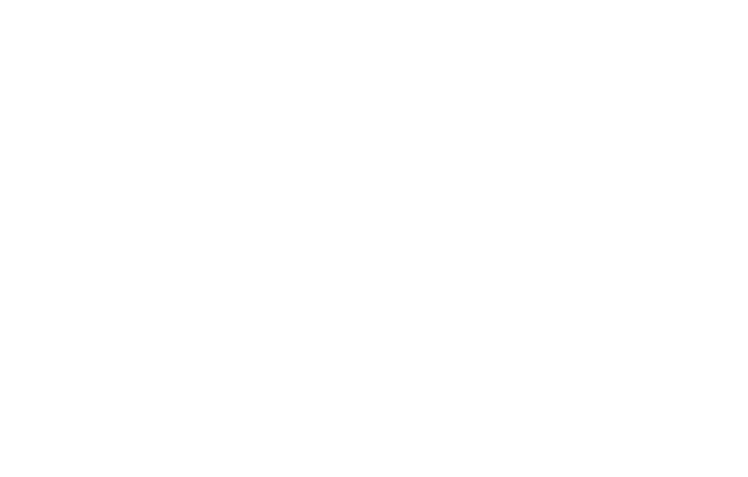
scroll to position [533, 0]
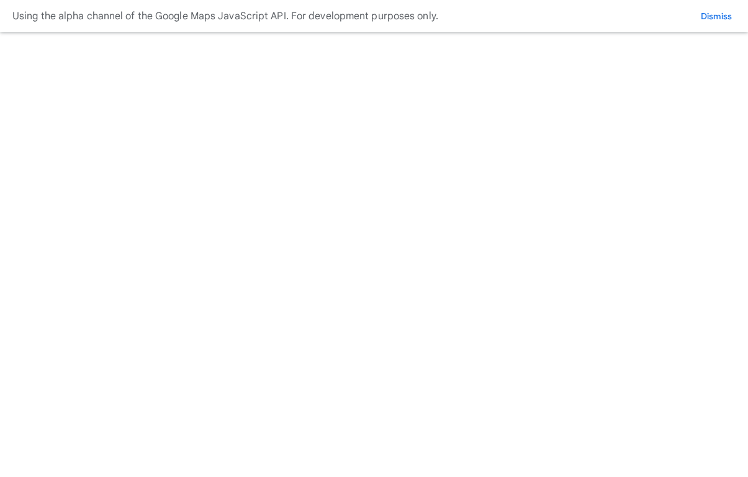
scroll to position [533, 0]
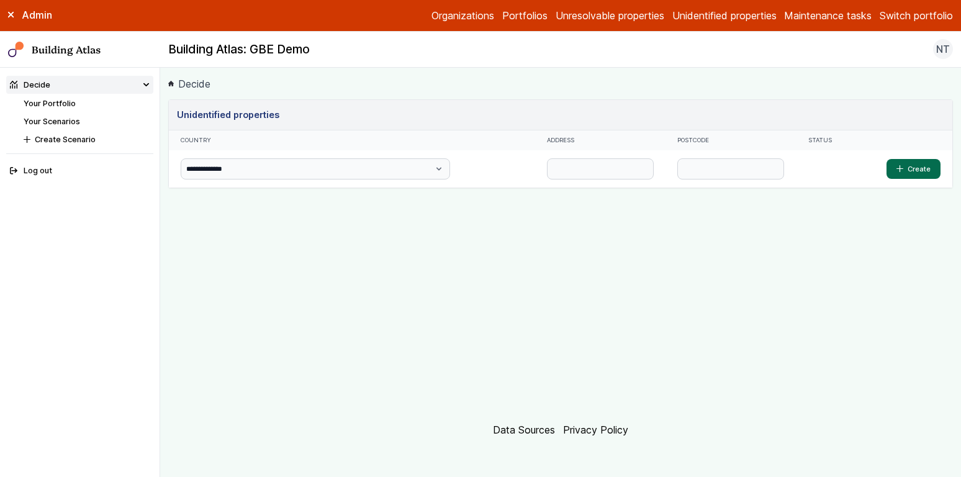
click at [54, 104] on link "Your Portfolio" at bounding box center [50, 103] width 52 height 9
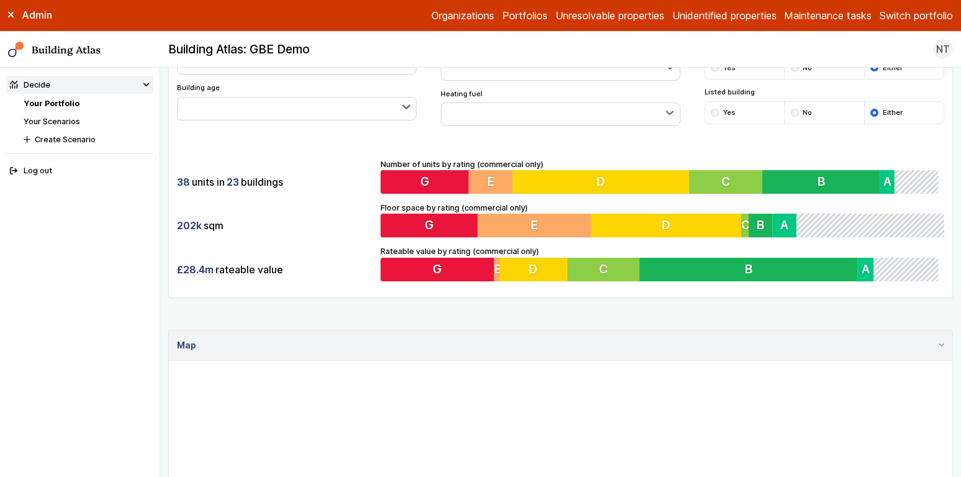
scroll to position [100, 0]
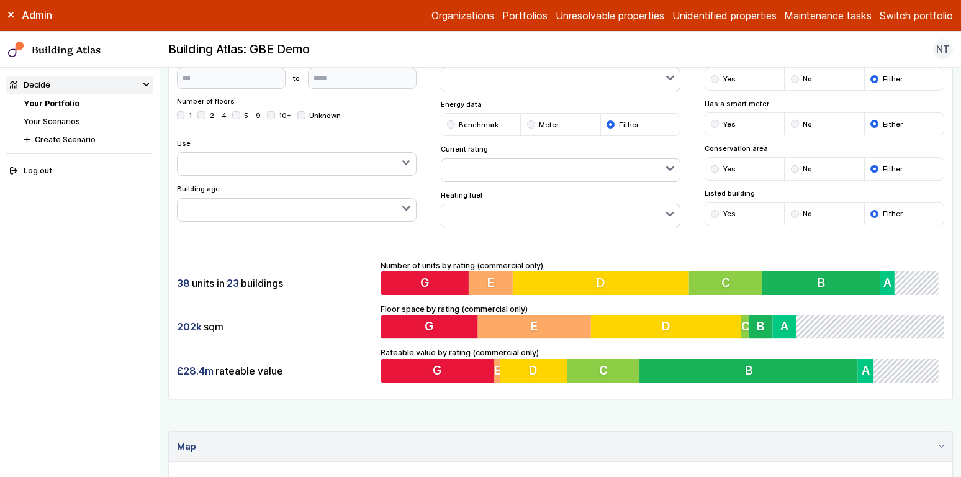
click at [748, 20] on button "Switch portfolio" at bounding box center [916, 15] width 73 height 15
click at [0, 0] on button "GP surgeries" at bounding box center [0, 0] width 0 height 0
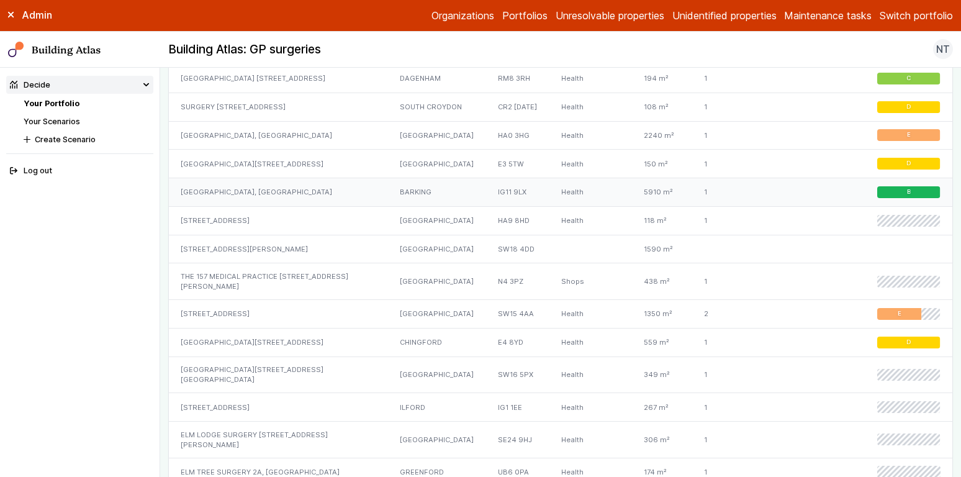
scroll to position [1260, 0]
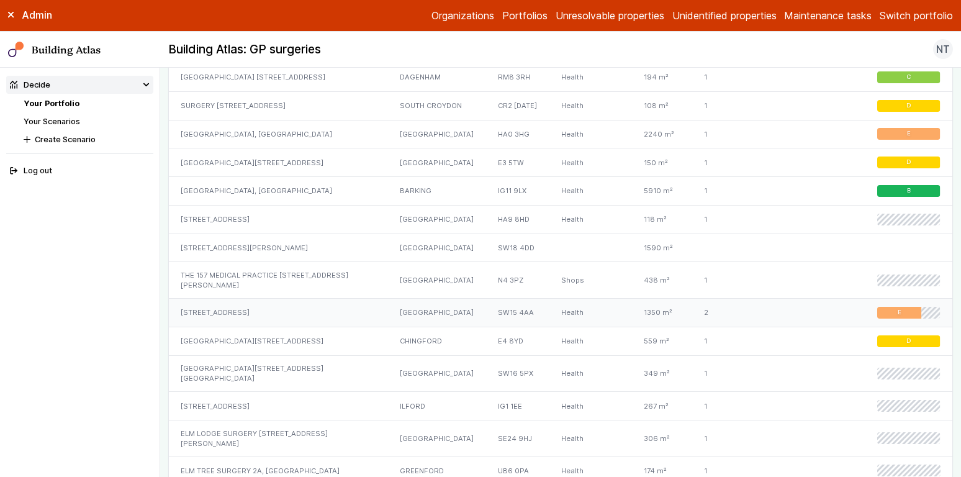
click at [235, 327] on div "246, ROEHAMPTON LANE" at bounding box center [278, 313] width 219 height 29
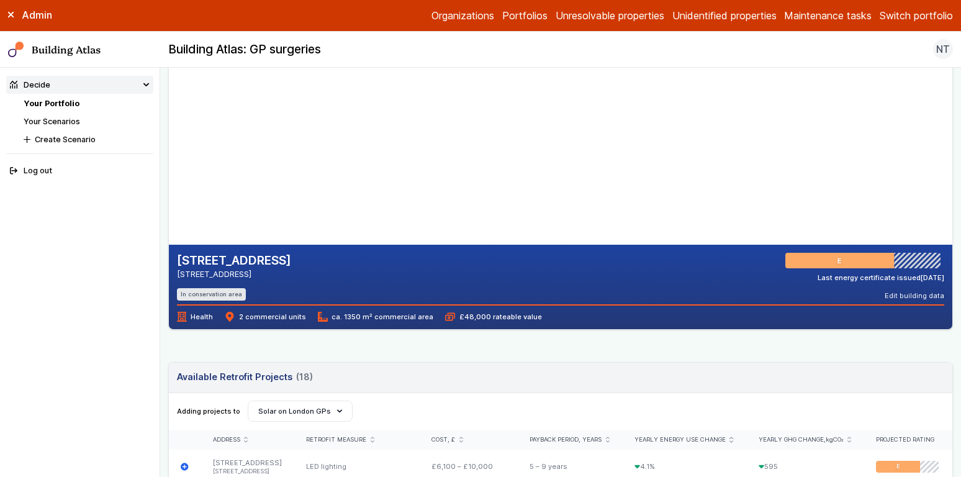
scroll to position [106, 0]
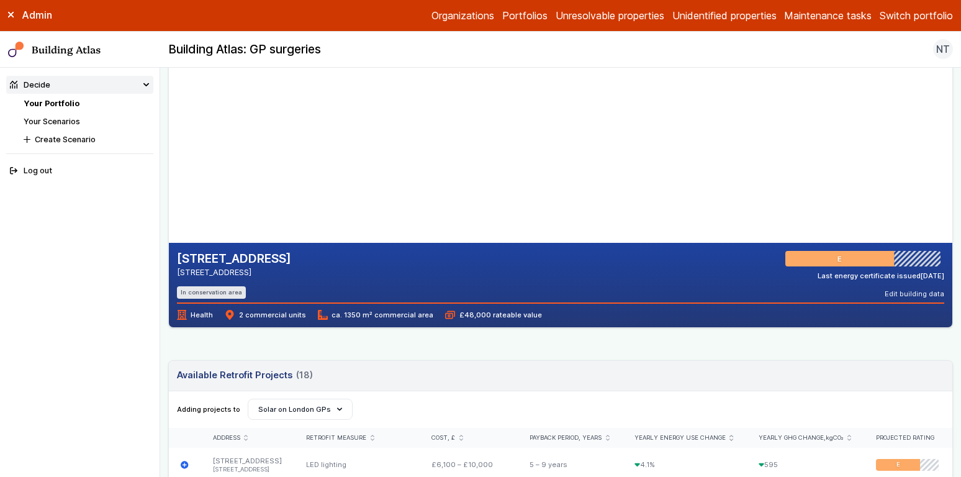
drag, startPoint x: 215, startPoint y: 272, endPoint x: 286, endPoint y: 275, distance: 70.9
click at [286, 275] on address "LONDON SW15 4AA" at bounding box center [234, 272] width 114 height 12
copy address "SW15 4AA"
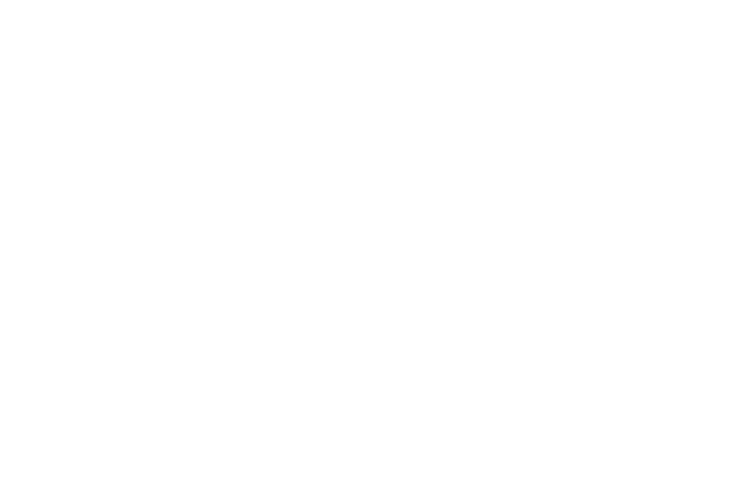
scroll to position [10, 0]
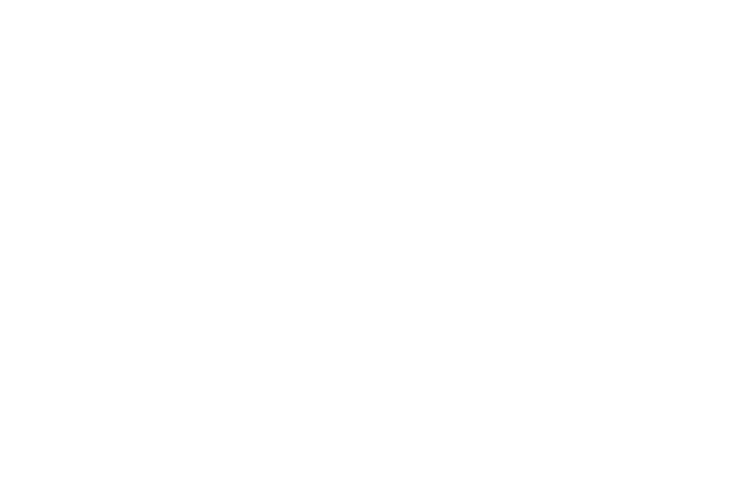
select select "*"
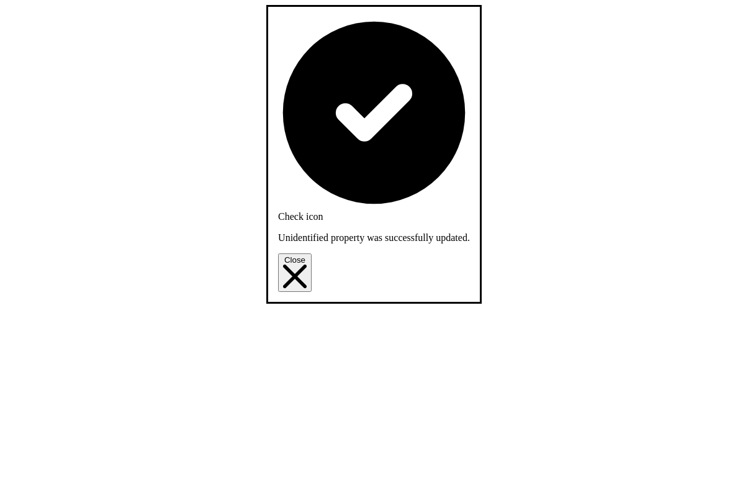
scroll to position [625, 0]
select select "*"
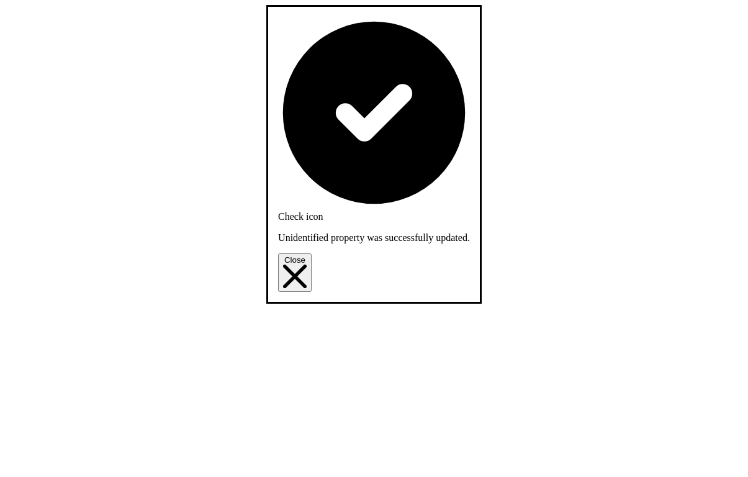
select select "**"
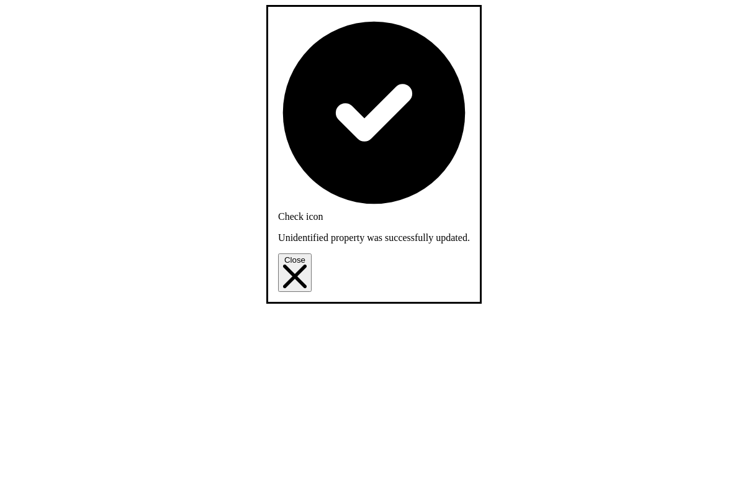
select select "*"
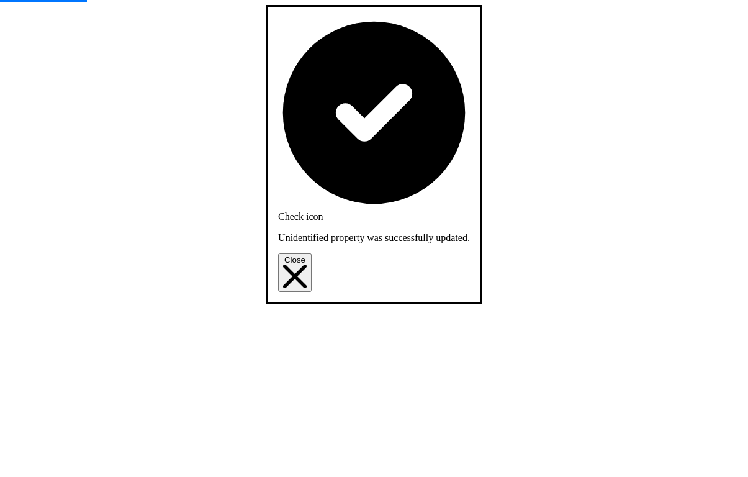
scroll to position [744, 0]
click at [307, 265] on icon "Close" at bounding box center [295, 277] width 24 height 24
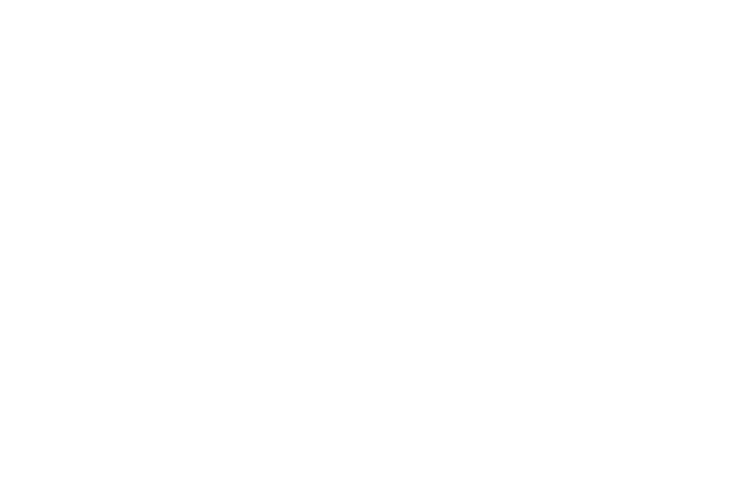
click at [405, 23] on div "Admin Organizations Portfolios Unresolvable properties Unidentified properties …" at bounding box center [374, 387] width 738 height 765
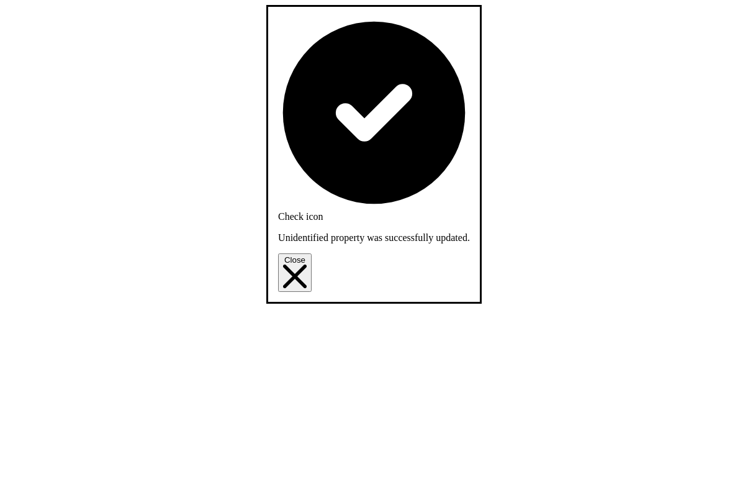
select select "**"
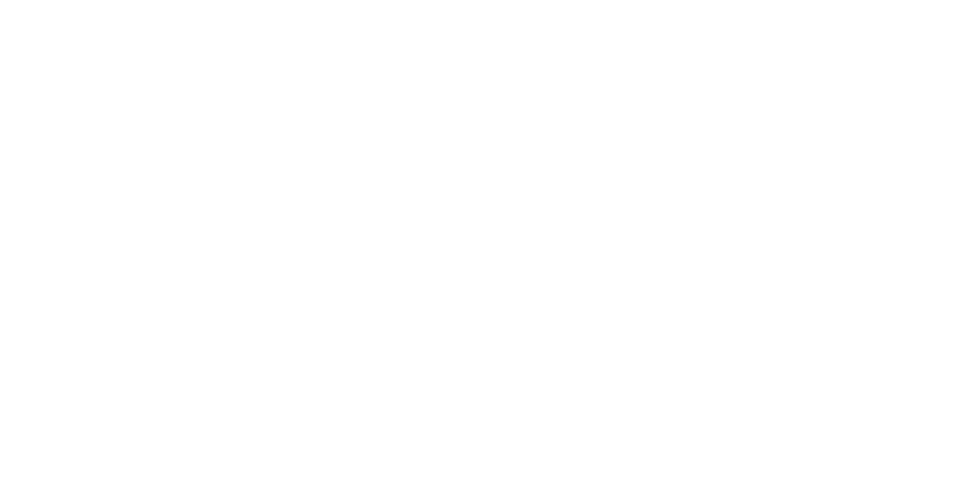
scroll to position [732, 0]
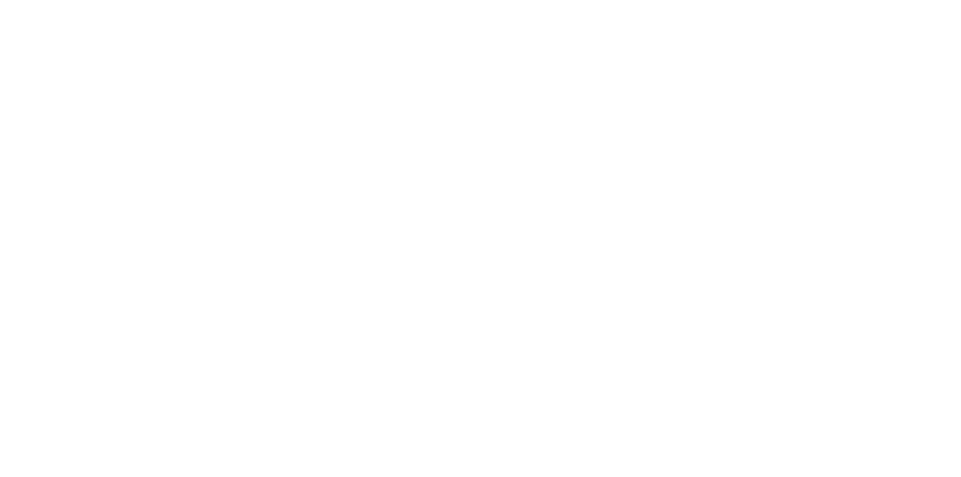
scroll to position [624, 0]
paste input "********"
type input "********"
type input "***"
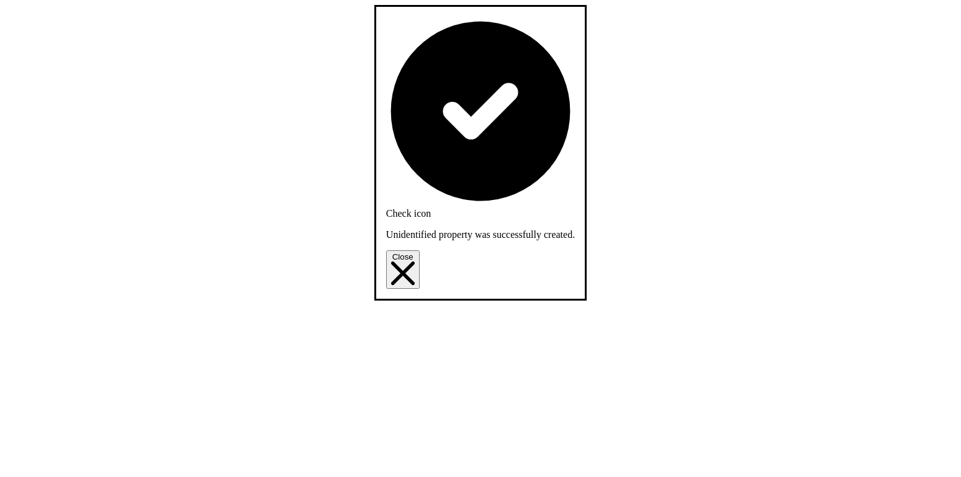
select select "*"
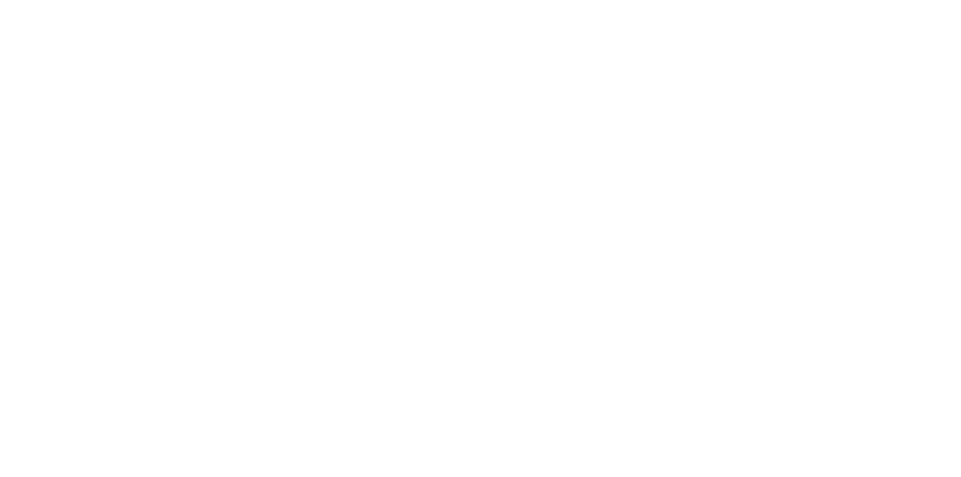
scroll to position [730, 0]
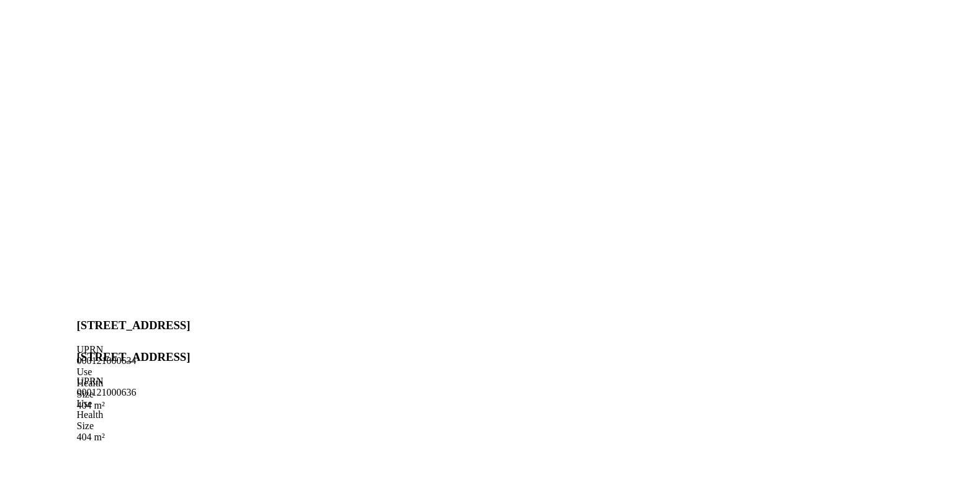
scroll to position [359, 0]
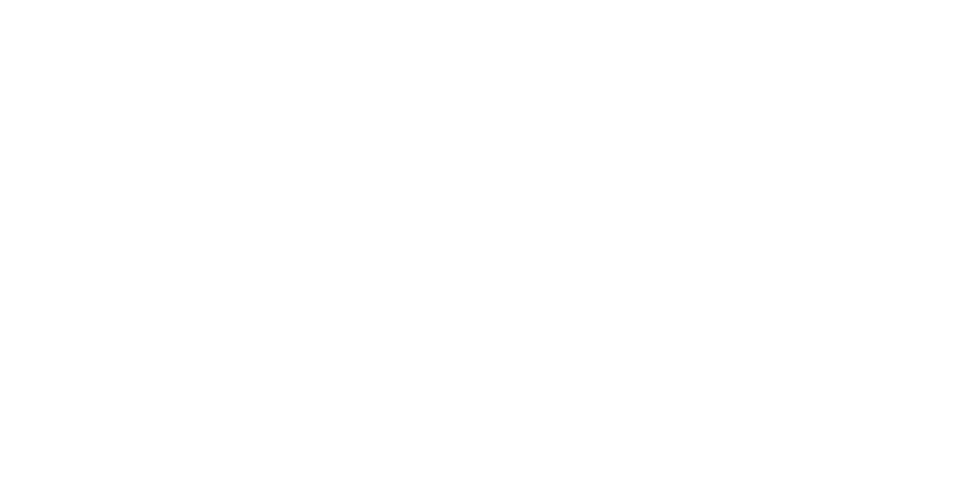
scroll to position [776, 0]
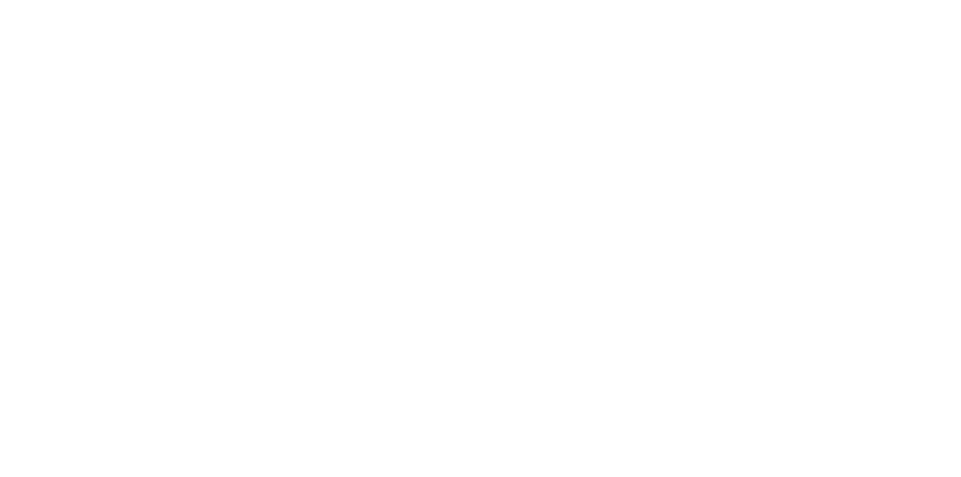
drag, startPoint x: 482, startPoint y: 371, endPoint x: 494, endPoint y: 389, distance: 22.4
copy div "SW1P 4BY"
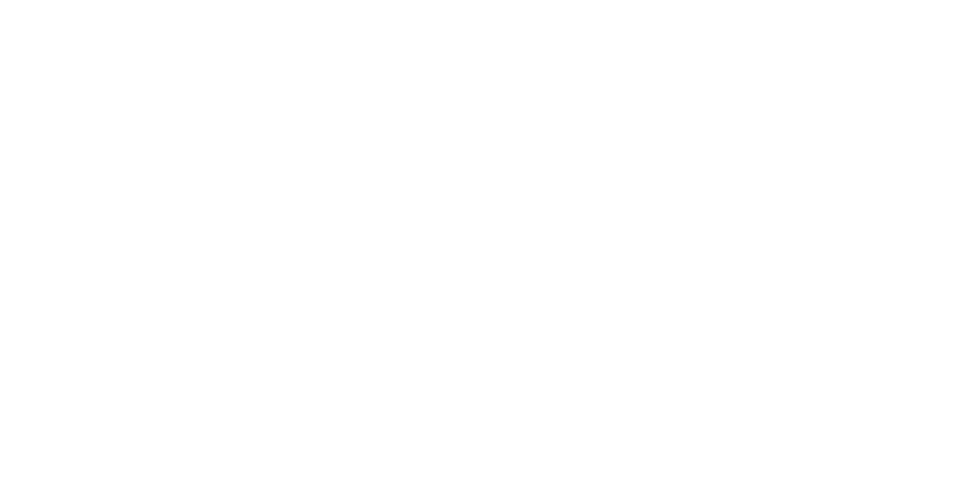
scroll to position [624, 0]
paste input "********"
type input "********"
type input "**"
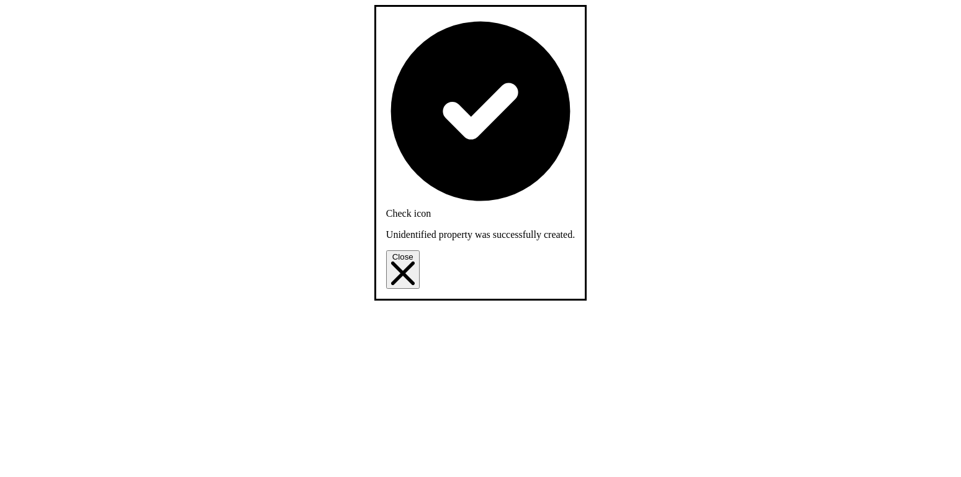
scroll to position [552, 0]
select select "**"
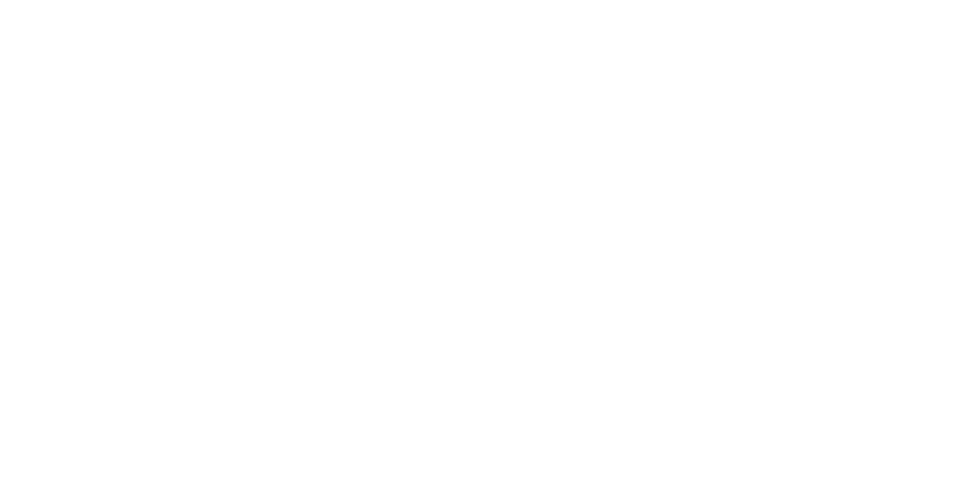
scroll to position [769, 0]
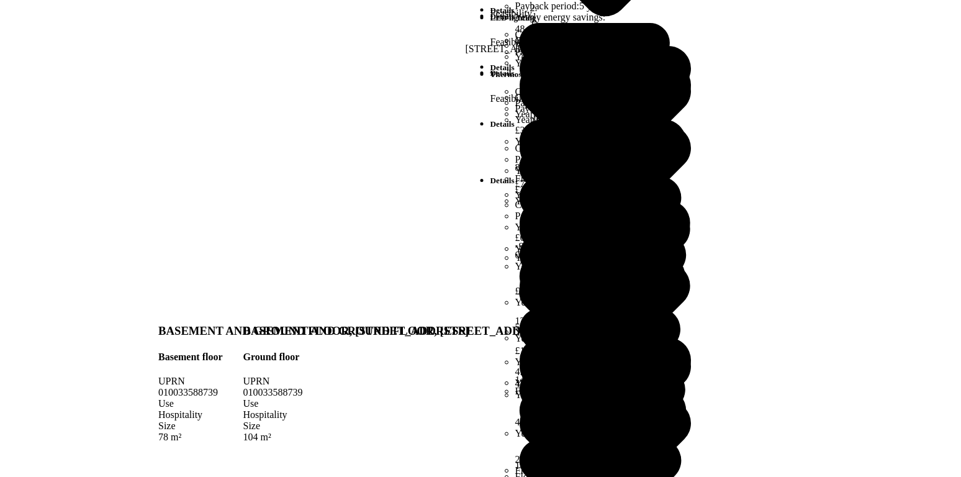
scroll to position [725, 0]
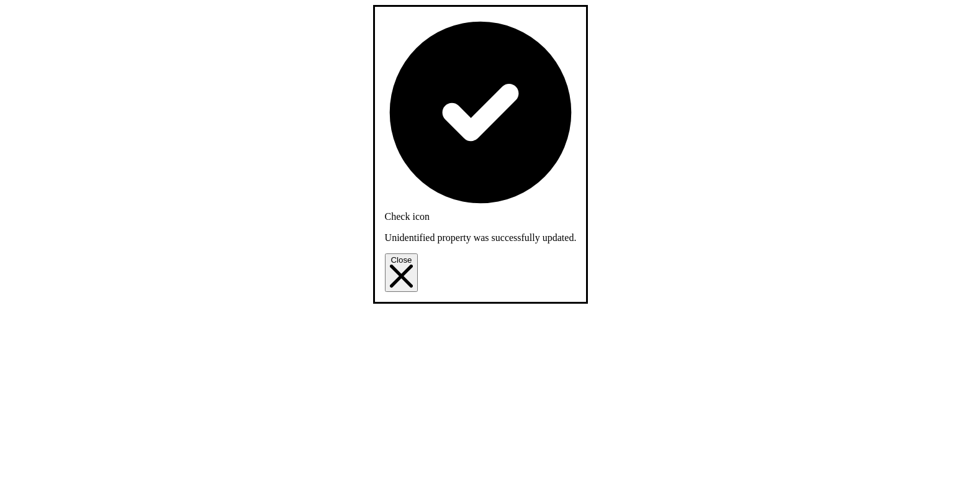
click at [411, 266] on icon "Close" at bounding box center [401, 276] width 20 height 20
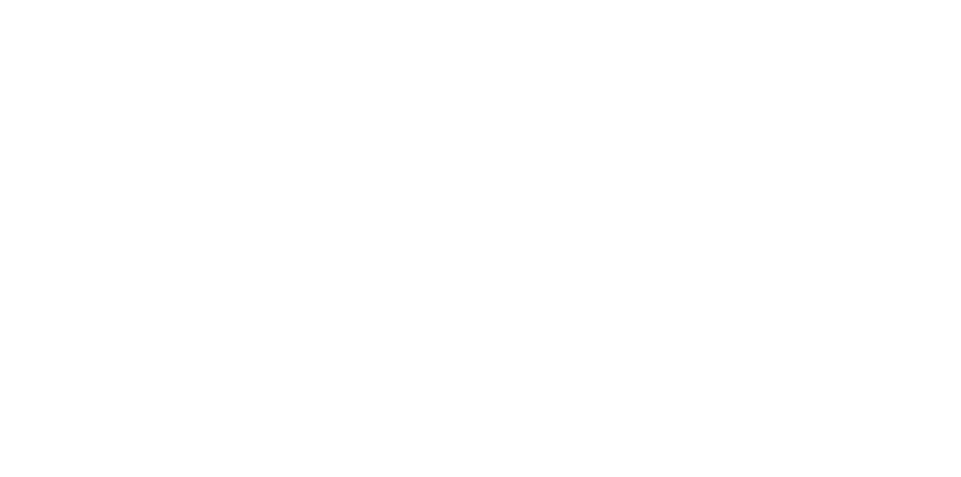
scroll to position [143, 0]
drag, startPoint x: 571, startPoint y: 192, endPoint x: 526, endPoint y: 191, distance: 45.3
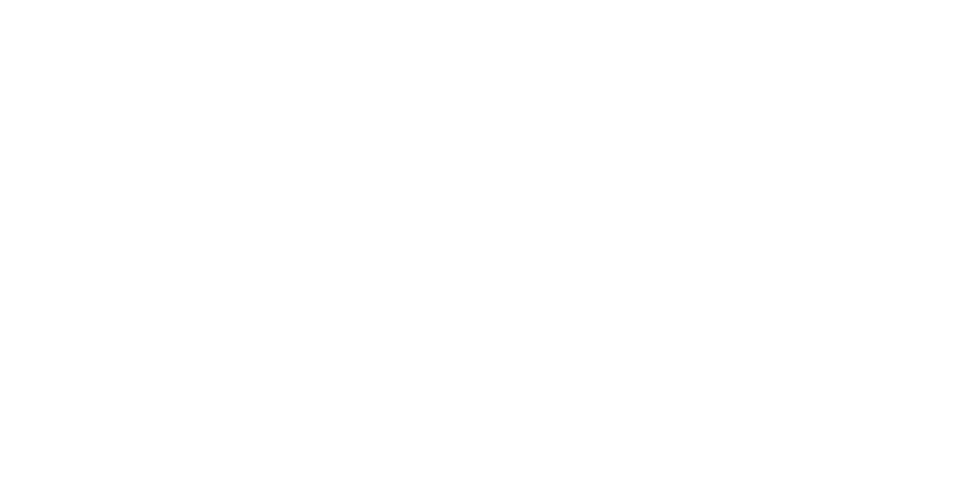
scroll to position [265, 0]
copy div "W1S 3RG"
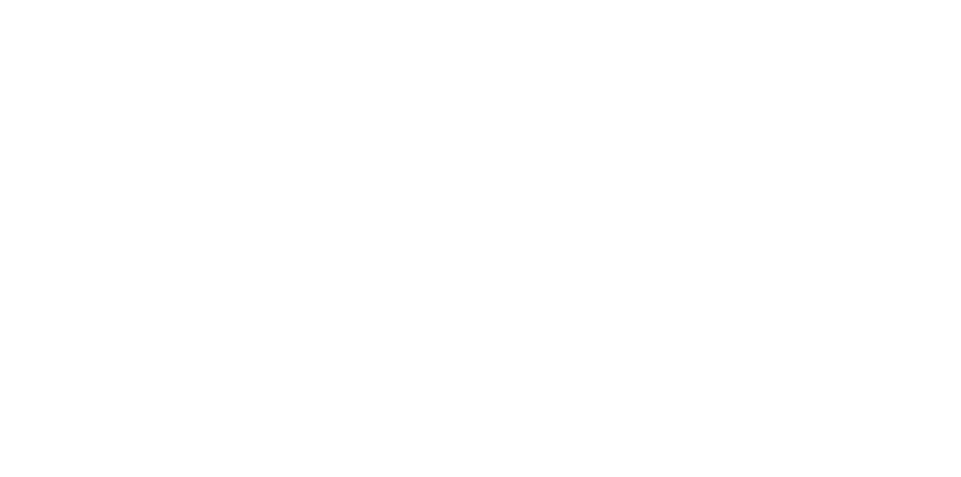
paste input "*******"
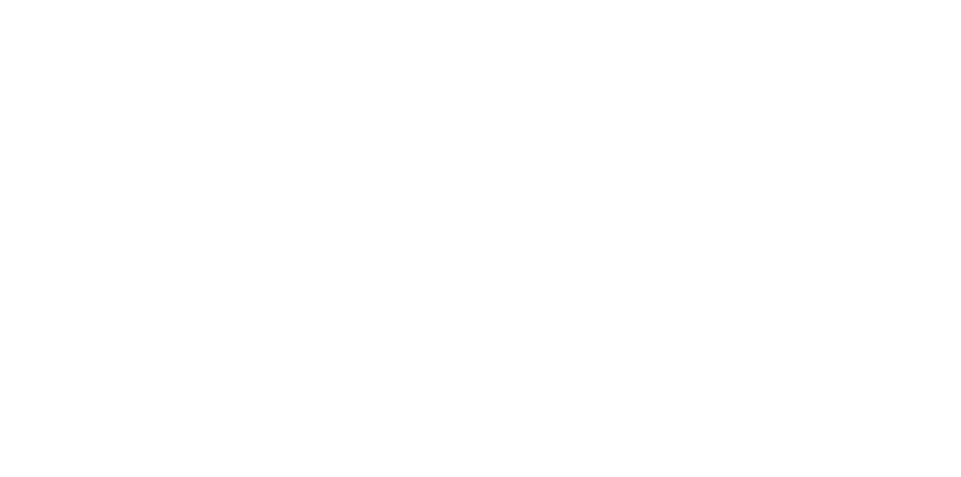
type input "*******"
type input "**"
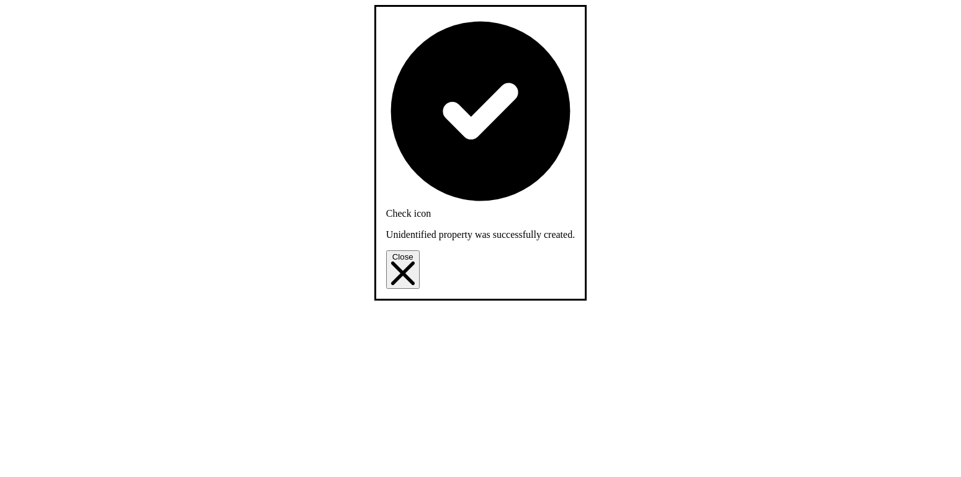
scroll to position [684, 0]
select select "*"
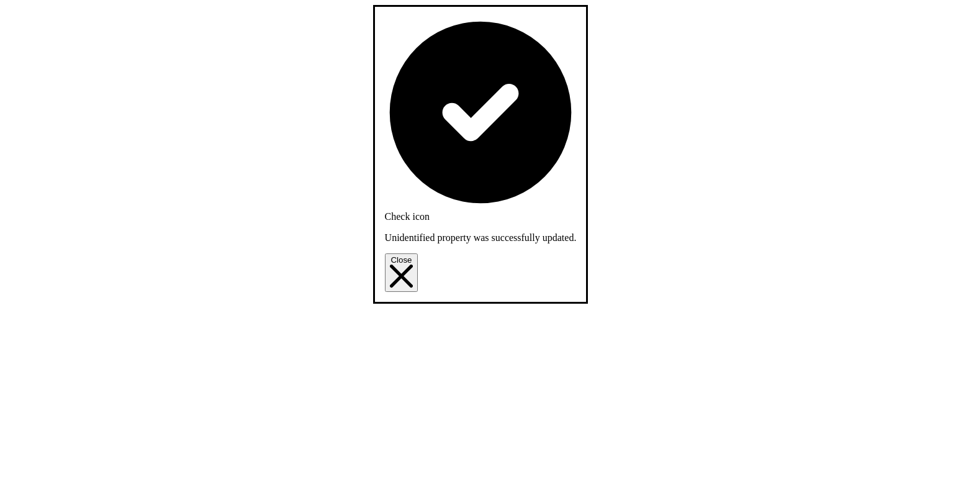
scroll to position [624, 0]
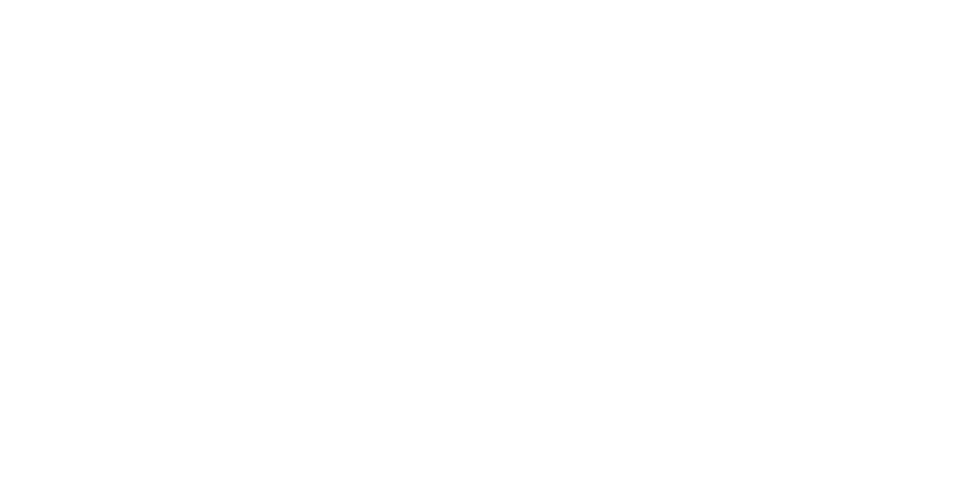
scroll to position [808, 0]
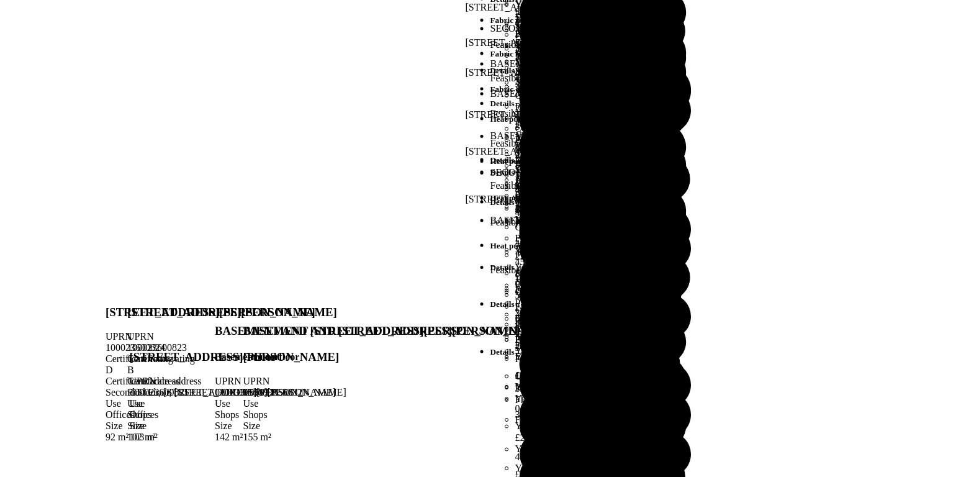
scroll to position [1630, 0]
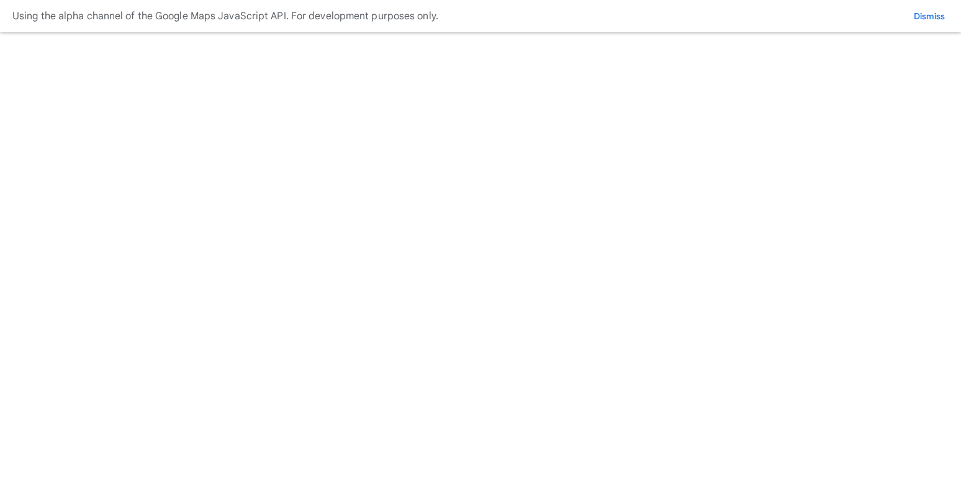
click at [73, 73] on icon at bounding box center [480, 480] width 815 height 815
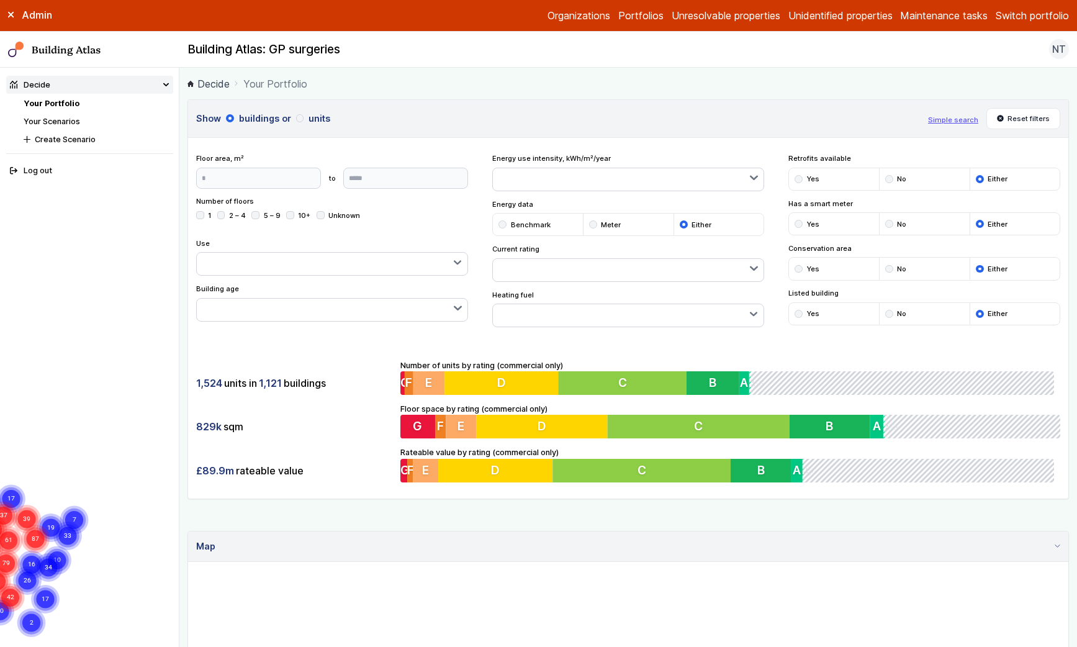
click at [1031, 21] on button "Switch portfolio" at bounding box center [1032, 15] width 73 height 15
click at [0, 0] on button "Pathfinder Schools" at bounding box center [0, 0] width 0 height 0
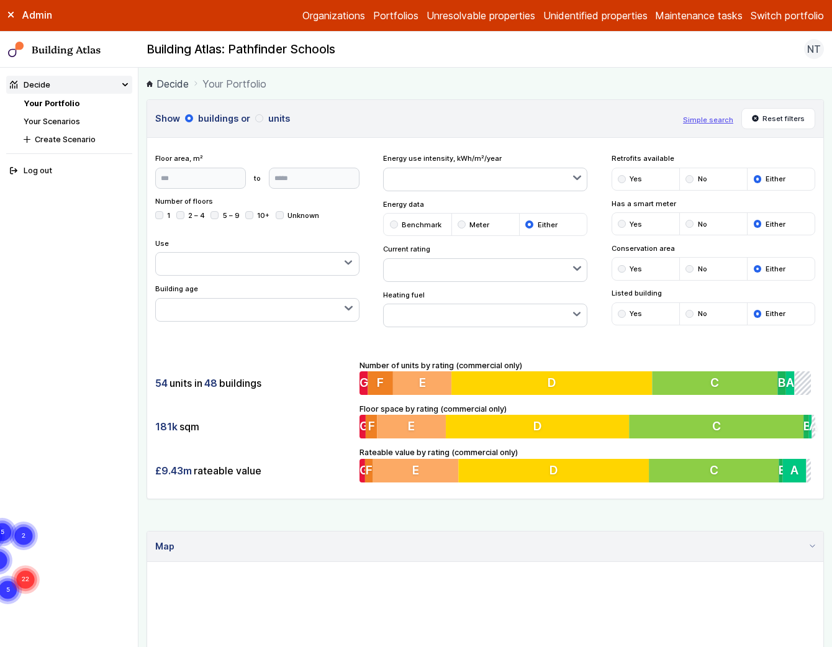
click at [715, 117] on button "Simple search" at bounding box center [708, 120] width 50 height 10
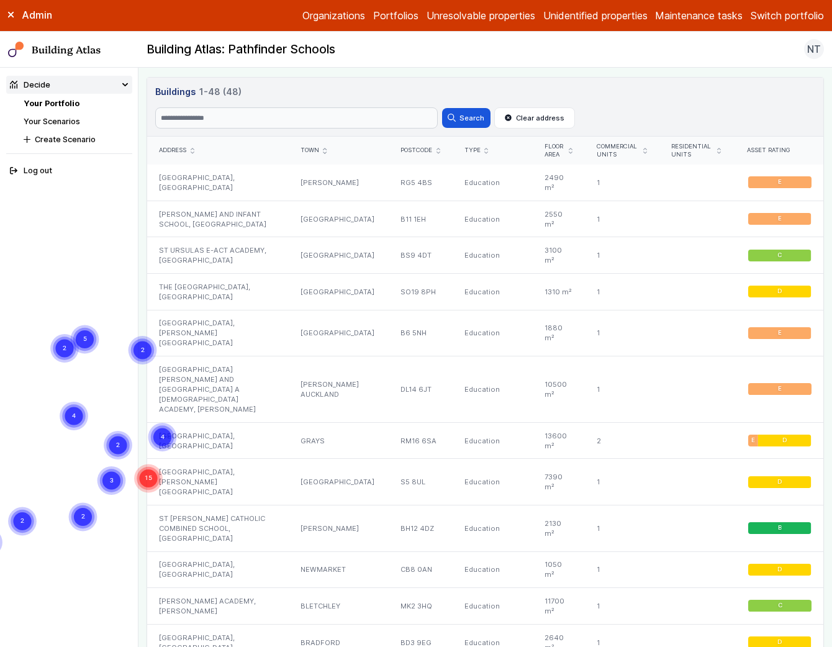
scroll to position [574, 0]
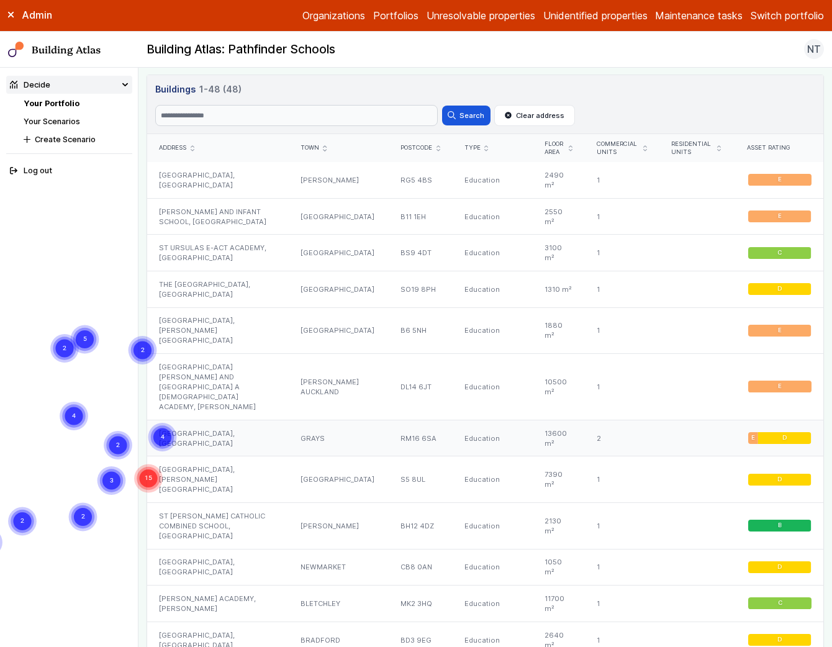
click at [196, 420] on div "[GEOGRAPHIC_DATA], [GEOGRAPHIC_DATA]" at bounding box center [217, 438] width 141 height 37
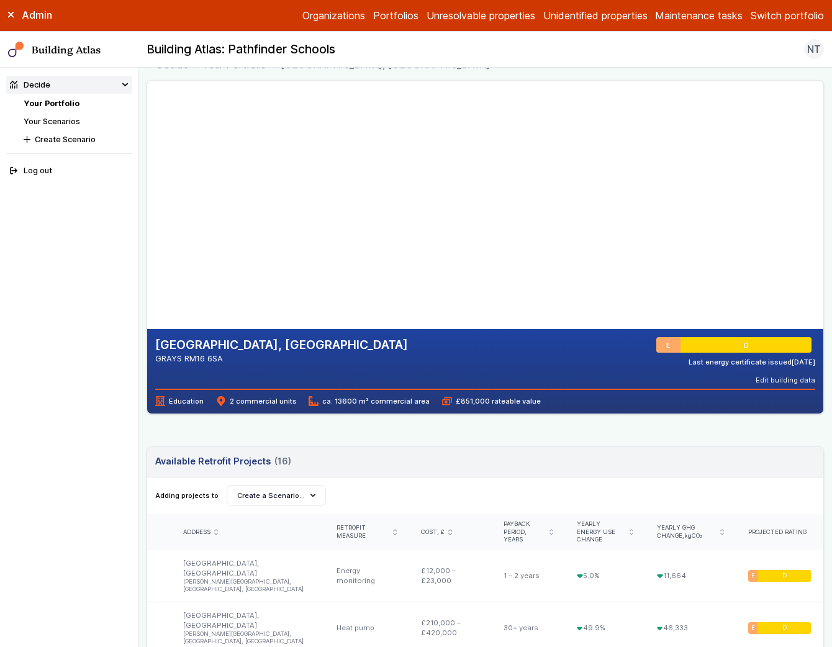
scroll to position [4, 0]
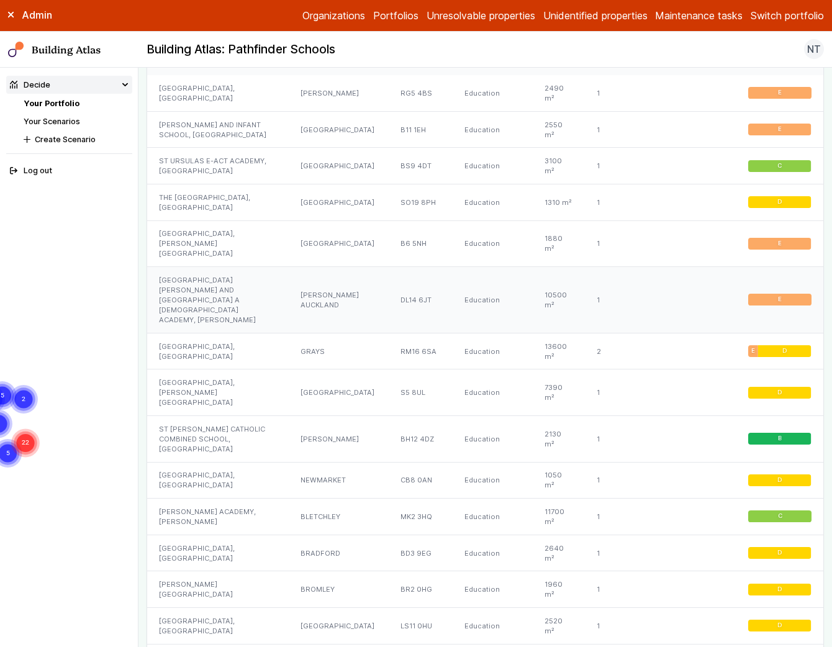
scroll to position [666, 0]
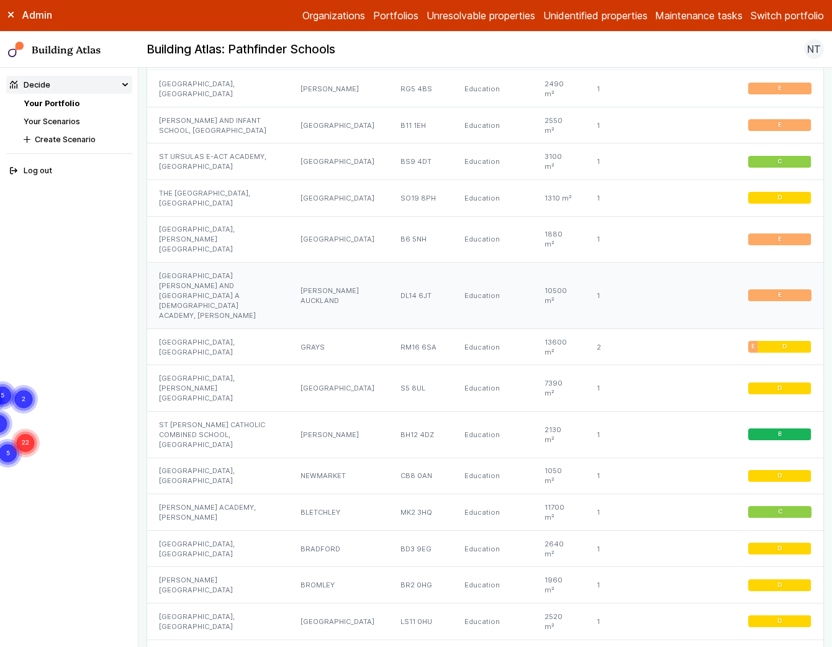
click at [199, 282] on div "[GEOGRAPHIC_DATA][PERSON_NAME] AND [GEOGRAPHIC_DATA] A [DEMOGRAPHIC_DATA] ACADE…" at bounding box center [217, 296] width 141 height 66
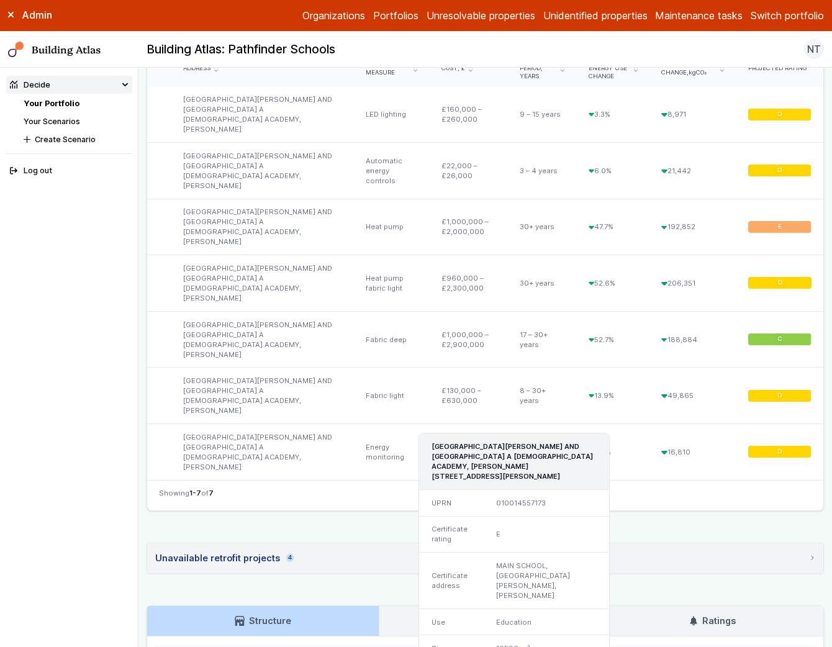
scroll to position [641, 0]
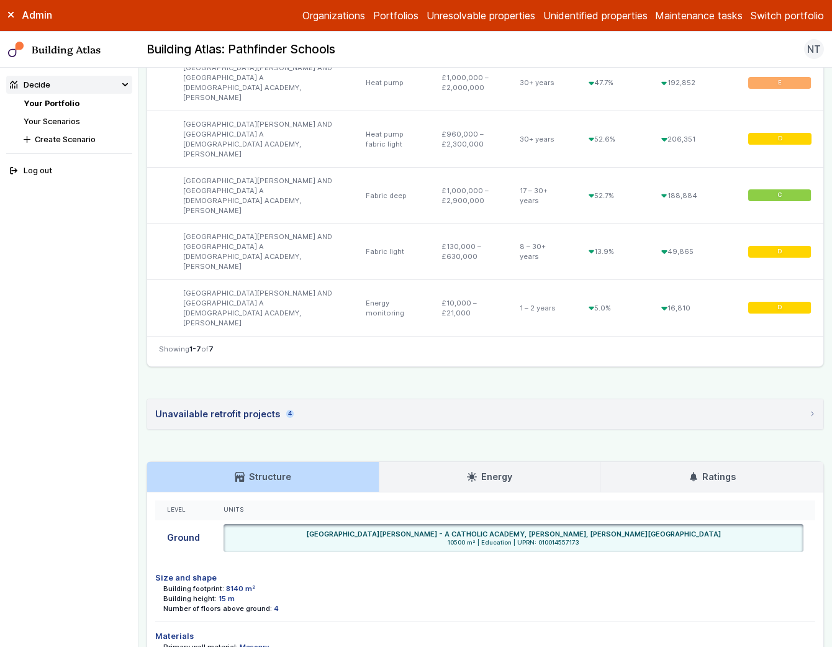
click at [70, 122] on link "Your Scenarios" at bounding box center [52, 121] width 57 height 9
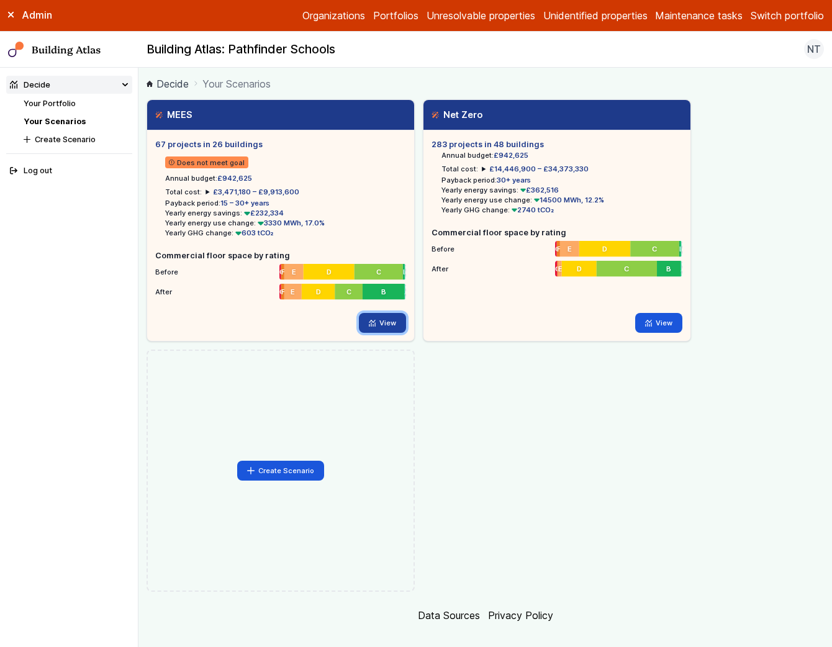
click at [388, 322] on link "View" at bounding box center [383, 323] width 48 height 20
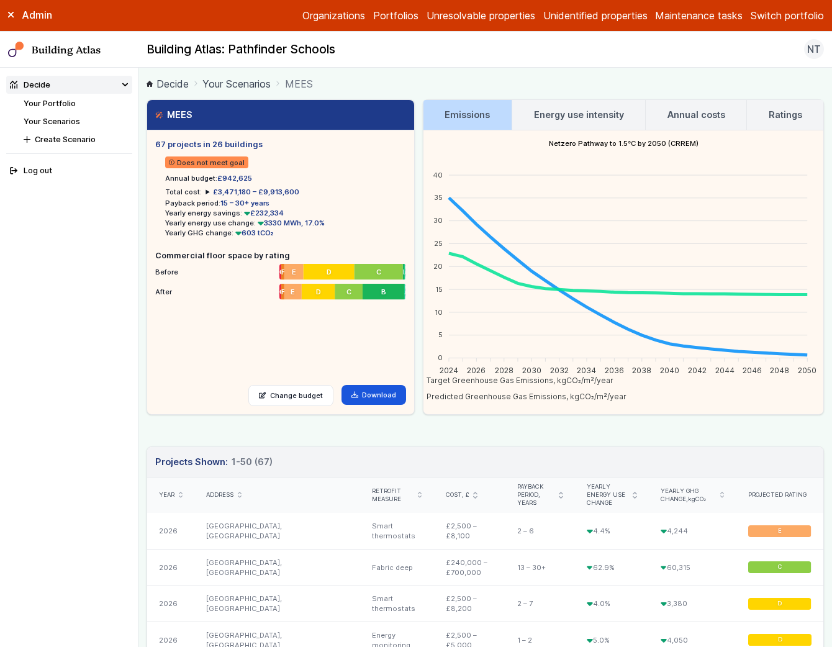
click at [776, 112] on h3 "Ratings" at bounding box center [786, 115] width 34 height 14
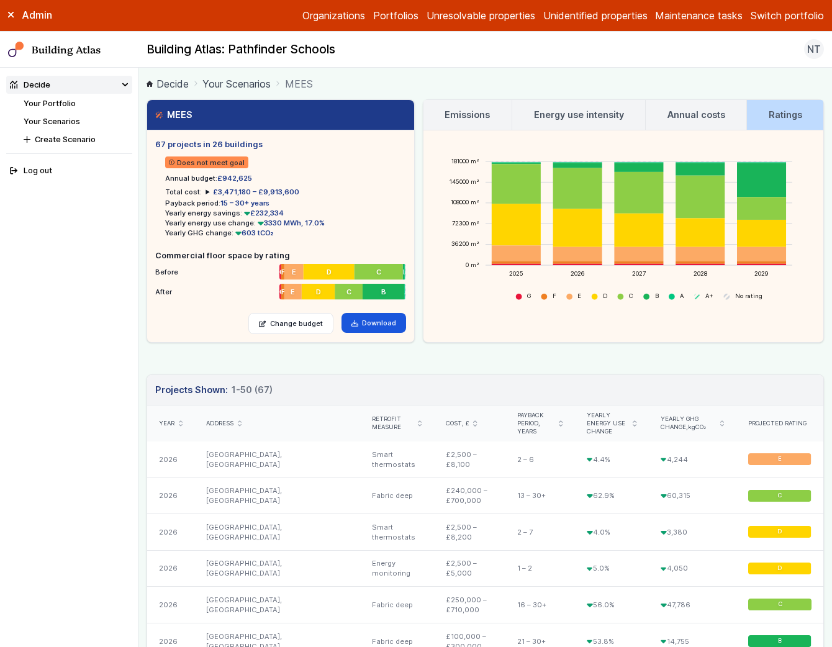
click at [559, 422] on icon "submit" at bounding box center [561, 423] width 4 height 6
click at [520, 420] on span "Payback period, years" at bounding box center [536, 424] width 38 height 24
click at [622, 384] on header "Projects Shown: 50 1-50 (67)" at bounding box center [485, 390] width 676 height 30
click at [553, 423] on div "Payback period, years" at bounding box center [540, 424] width 46 height 24
click at [474, 421] on icon "submit" at bounding box center [475, 423] width 3 height 5
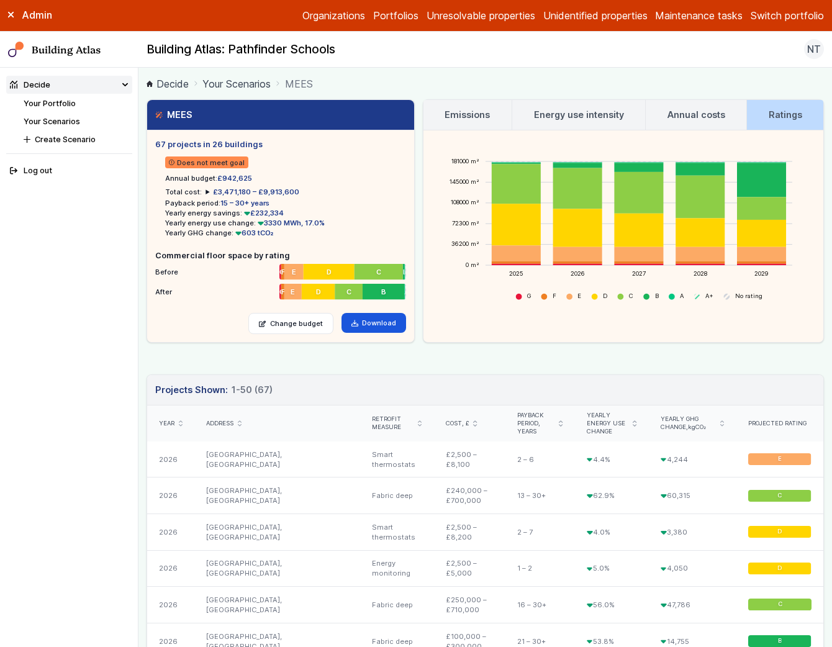
click at [559, 421] on icon "submit" at bounding box center [560, 423] width 3 height 5
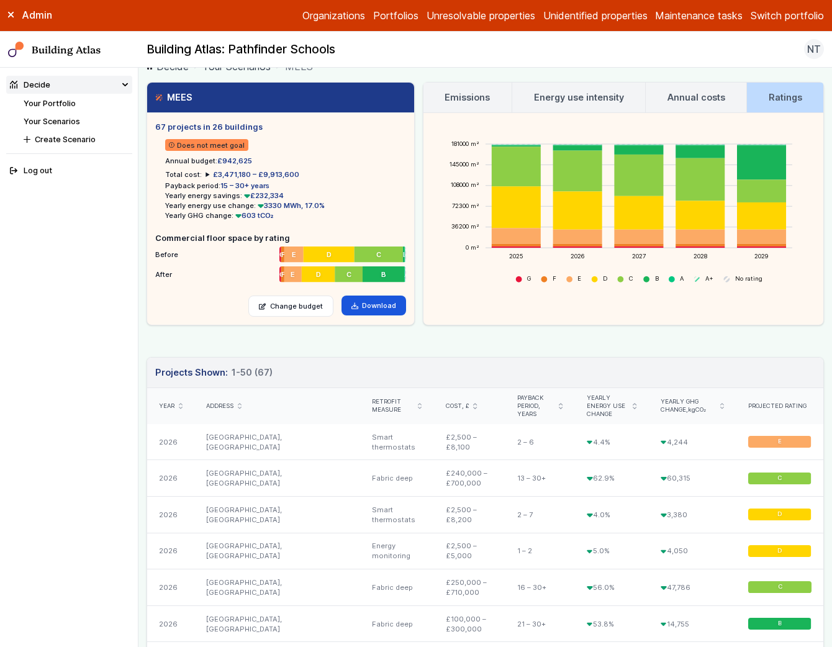
scroll to position [19, 0]
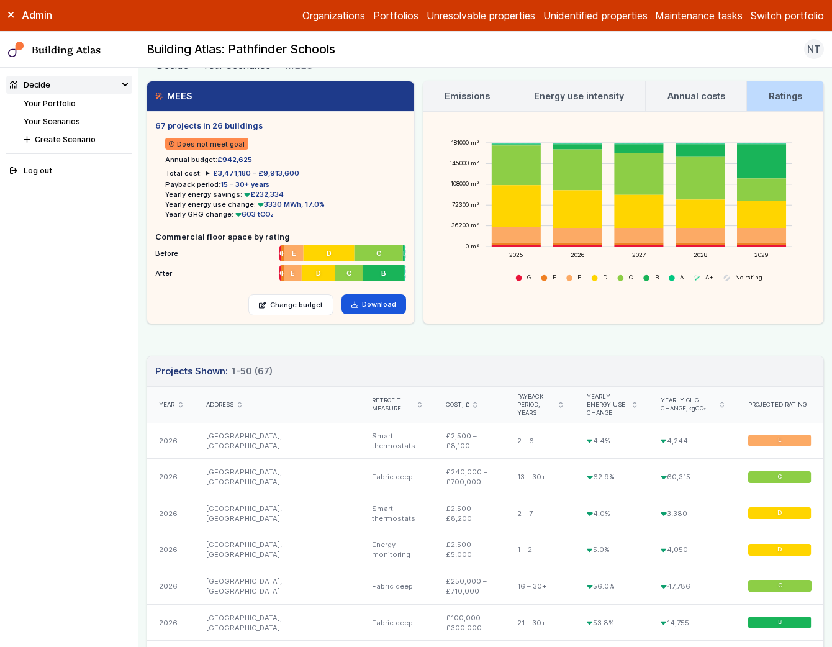
click at [636, 402] on icon "submit" at bounding box center [635, 405] width 4 height 6
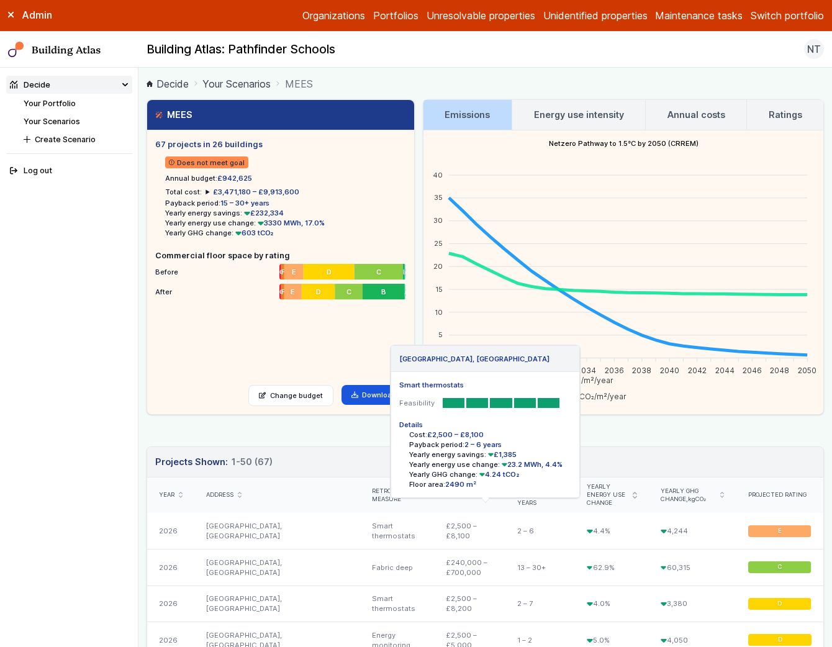
scroll to position [1, 0]
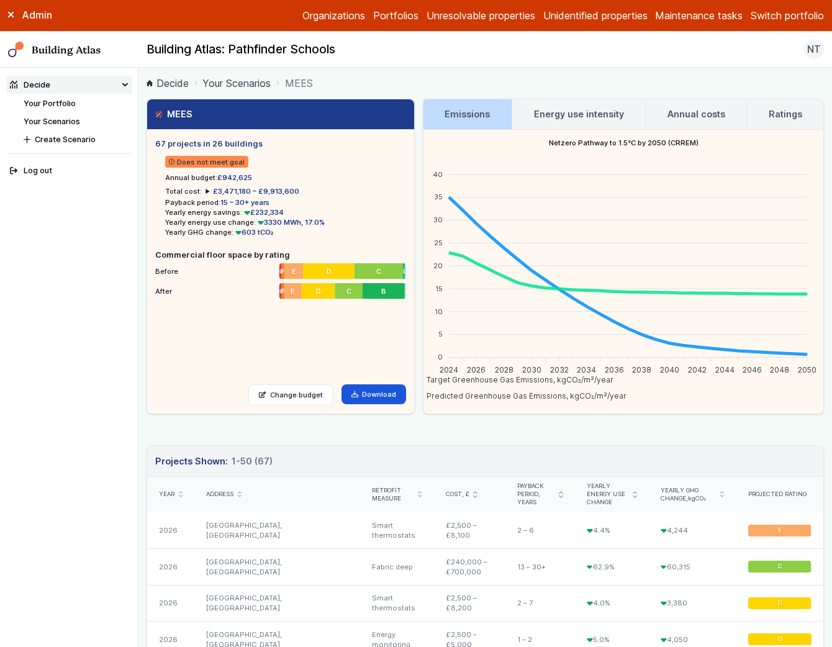
click at [759, 114] on link "Ratings" at bounding box center [785, 114] width 76 height 30
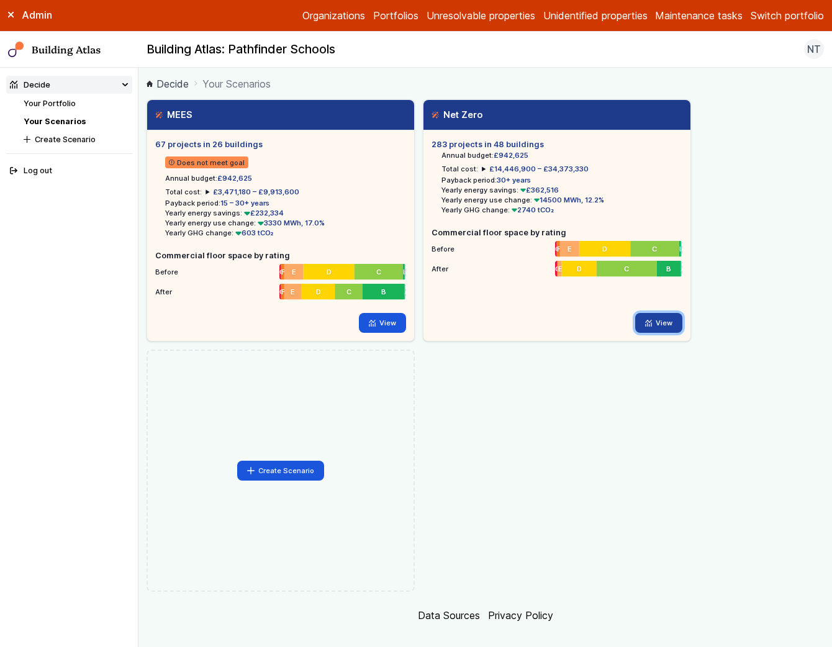
click at [648, 320] on icon at bounding box center [648, 323] width 7 height 7
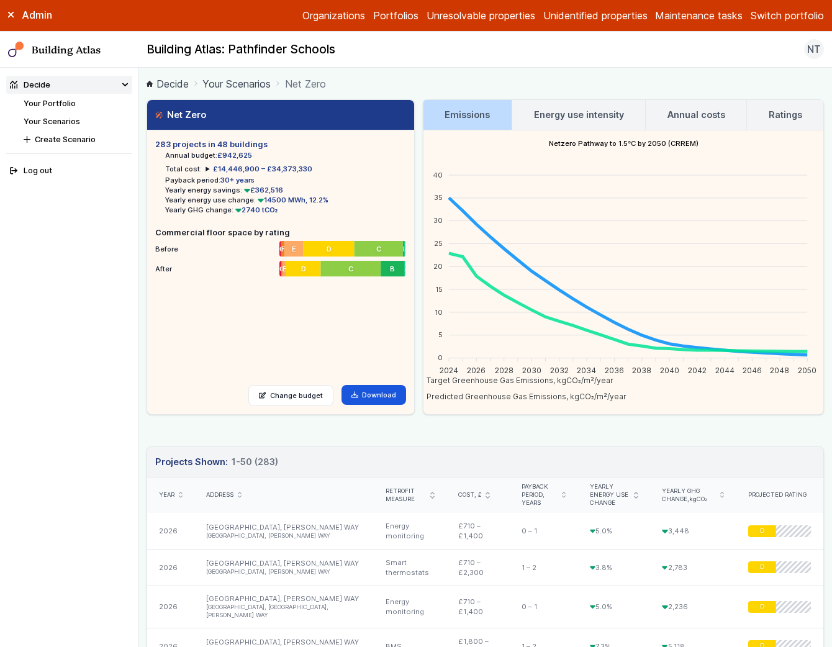
click at [776, 118] on h3 "Ratings" at bounding box center [786, 115] width 34 height 14
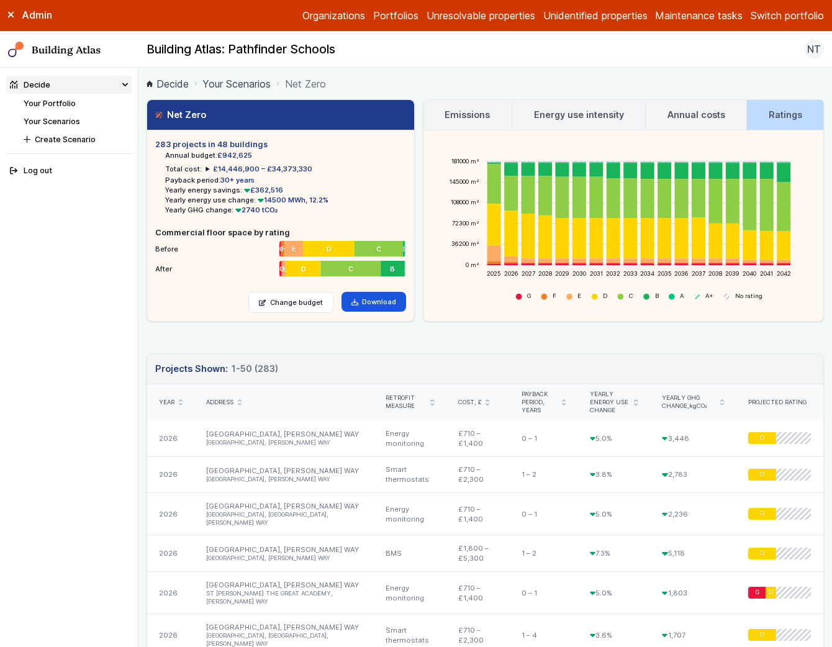
click at [696, 106] on link "Annual costs" at bounding box center [696, 115] width 101 height 30
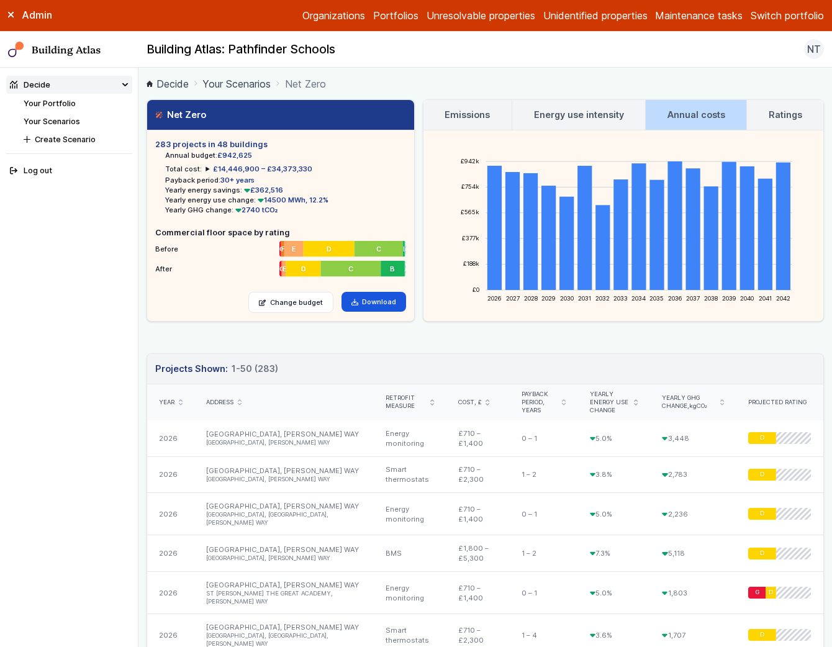
click at [564, 117] on h3 "Energy use intensity" at bounding box center [579, 115] width 90 height 14
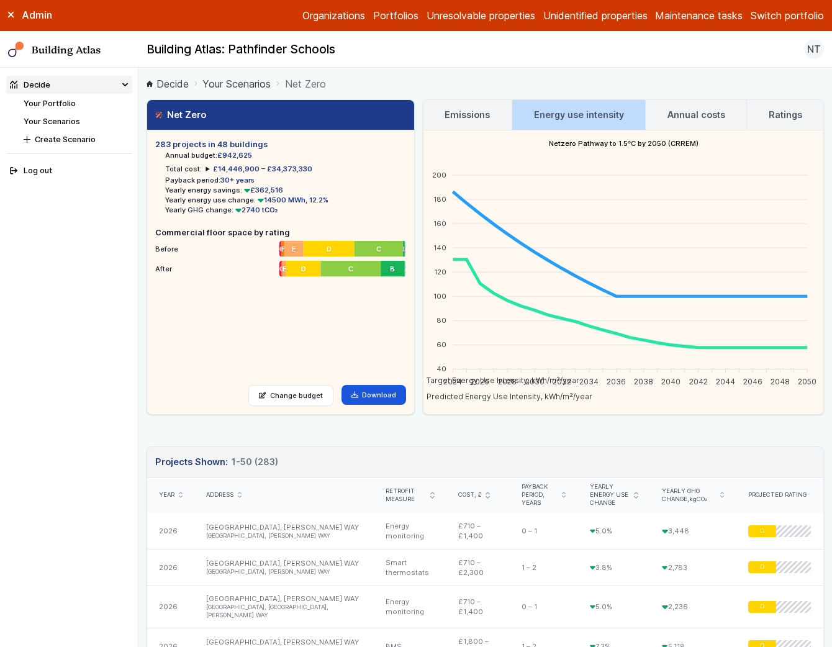
click at [795, 114] on h3 "Ratings" at bounding box center [786, 115] width 34 height 14
